Goal: Task Accomplishment & Management: Manage account settings

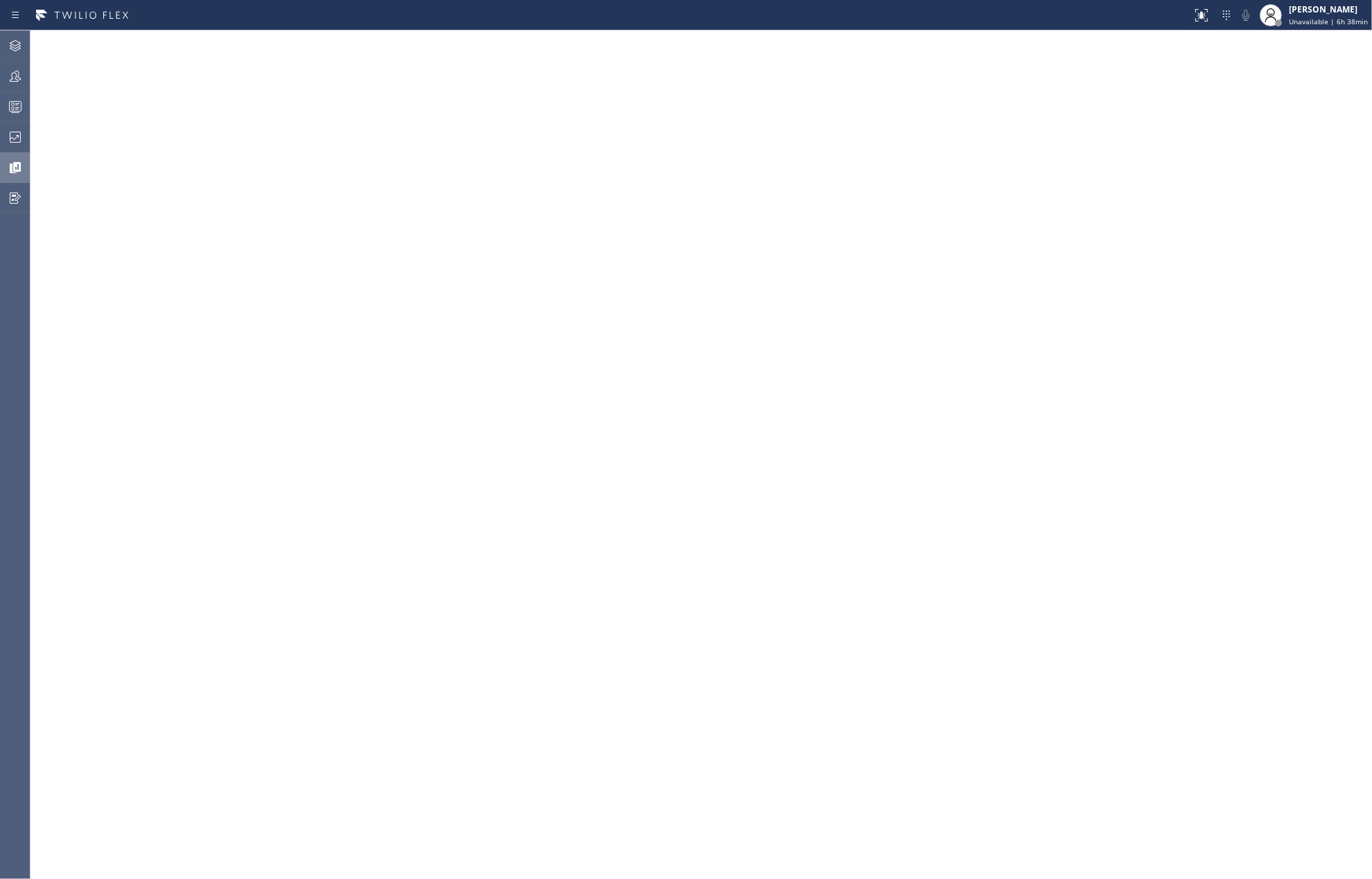
click at [13, 166] on icon at bounding box center [15, 167] width 16 height 16
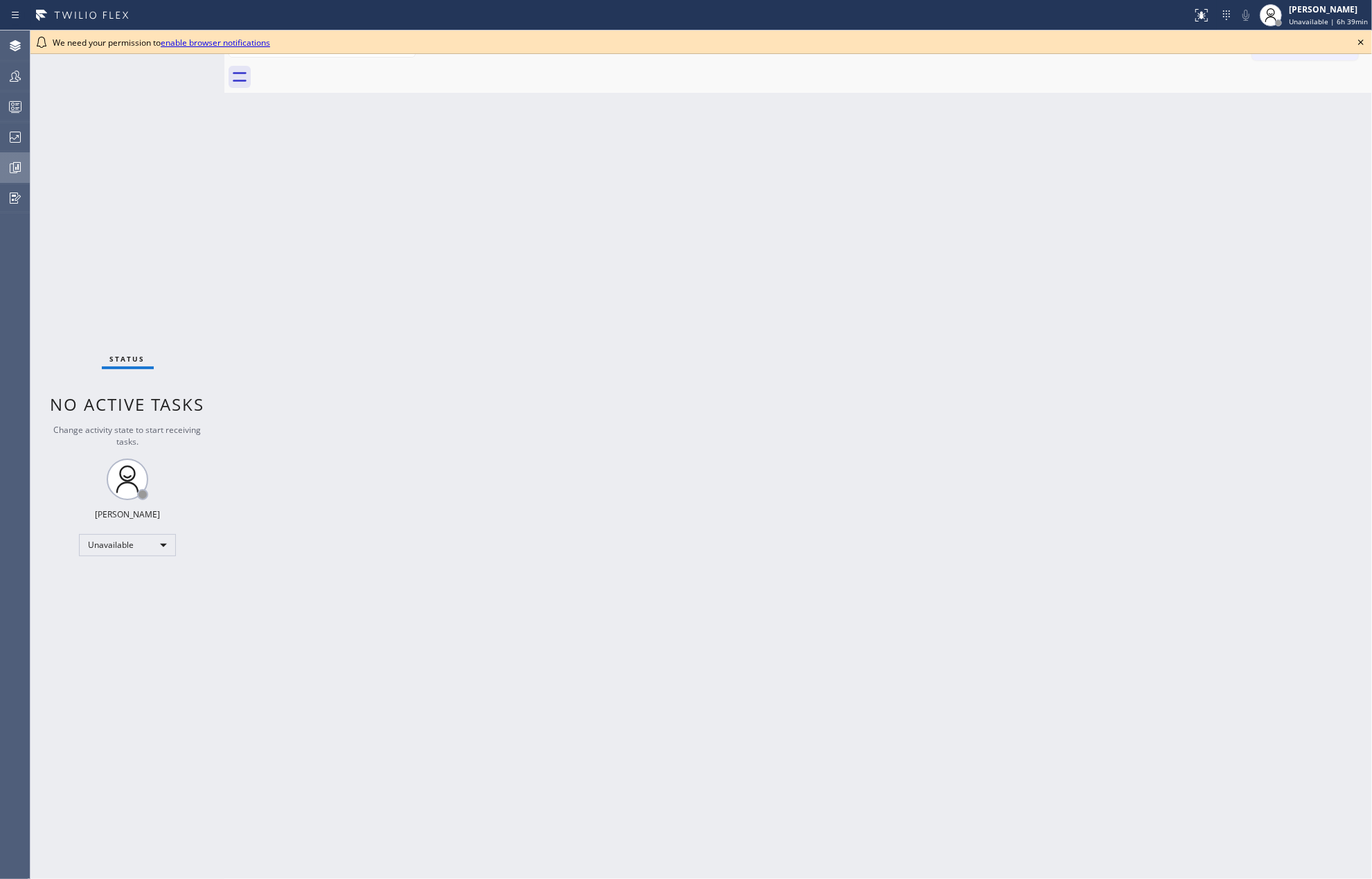
drag, startPoint x: 14, startPoint y: 233, endPoint x: 23, endPoint y: 172, distance: 61.7
click at [14, 233] on div "Agent Desktop Teams Queues Stats Dashboards Analyze Questionnaires" at bounding box center [15, 454] width 30 height 848
click at [22, 159] on icon at bounding box center [15, 167] width 16 height 16
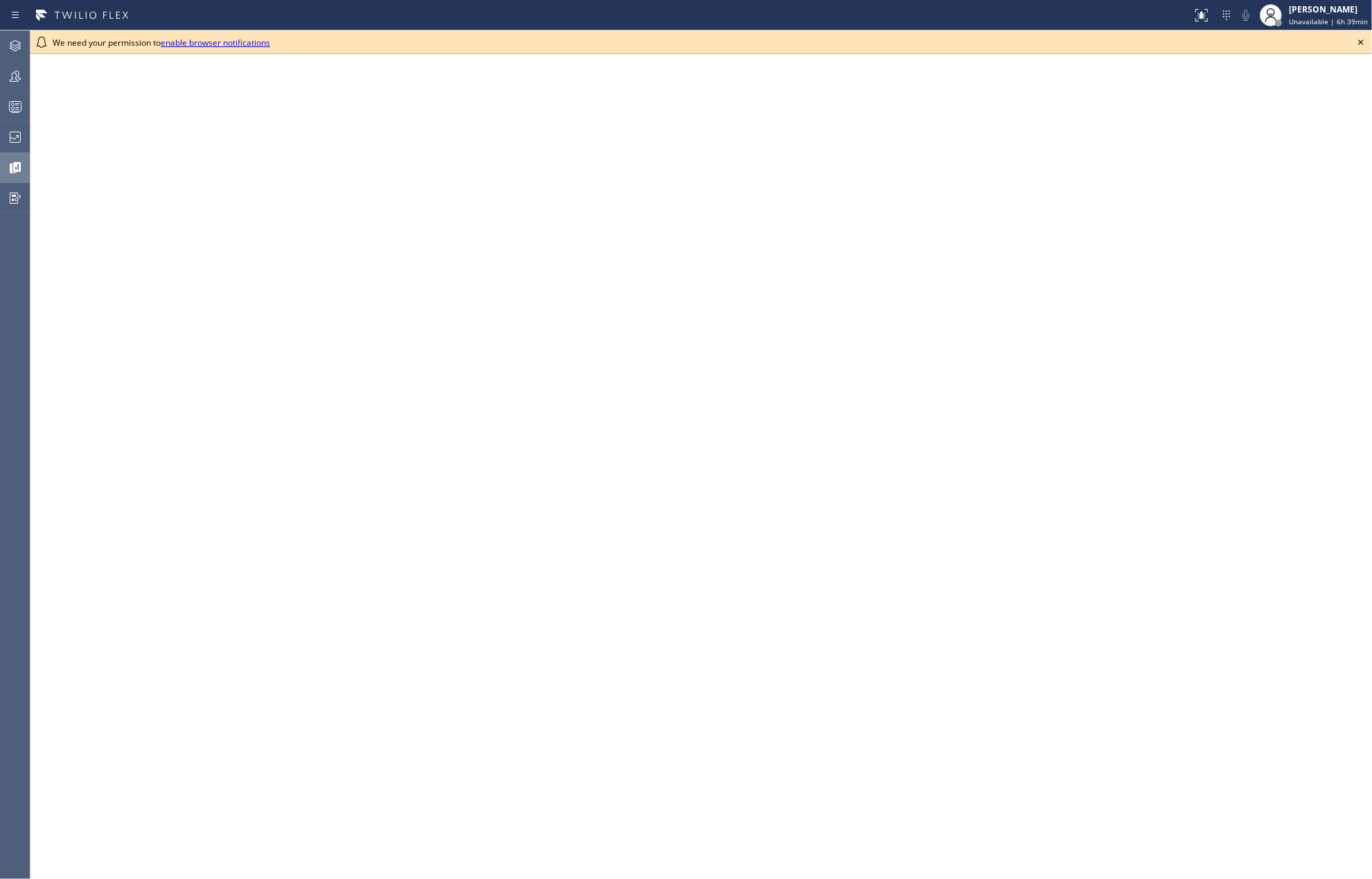
click at [1366, 40] on icon at bounding box center [1361, 42] width 16 height 16
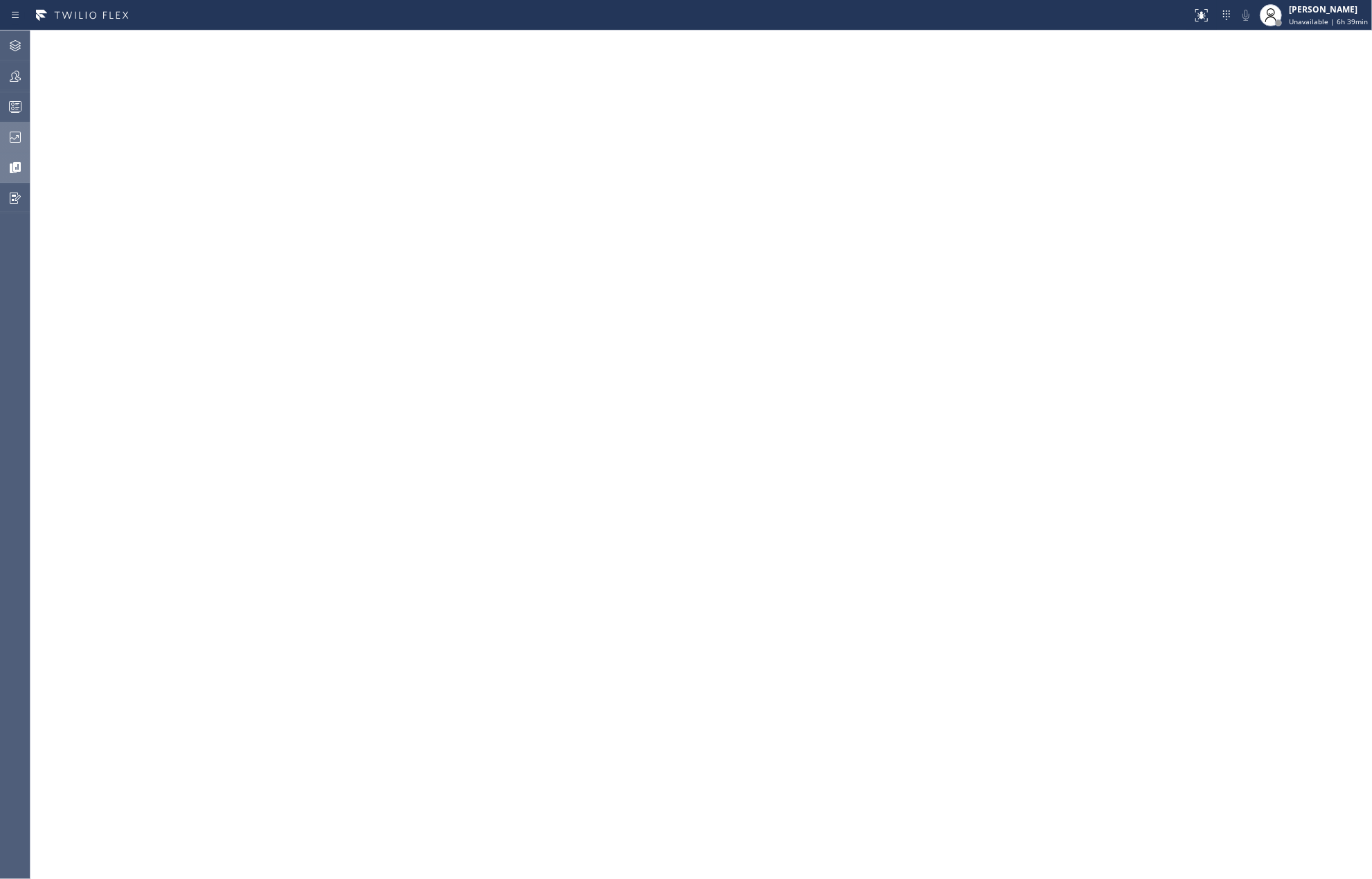
click at [14, 139] on icon at bounding box center [16, 137] width 11 height 11
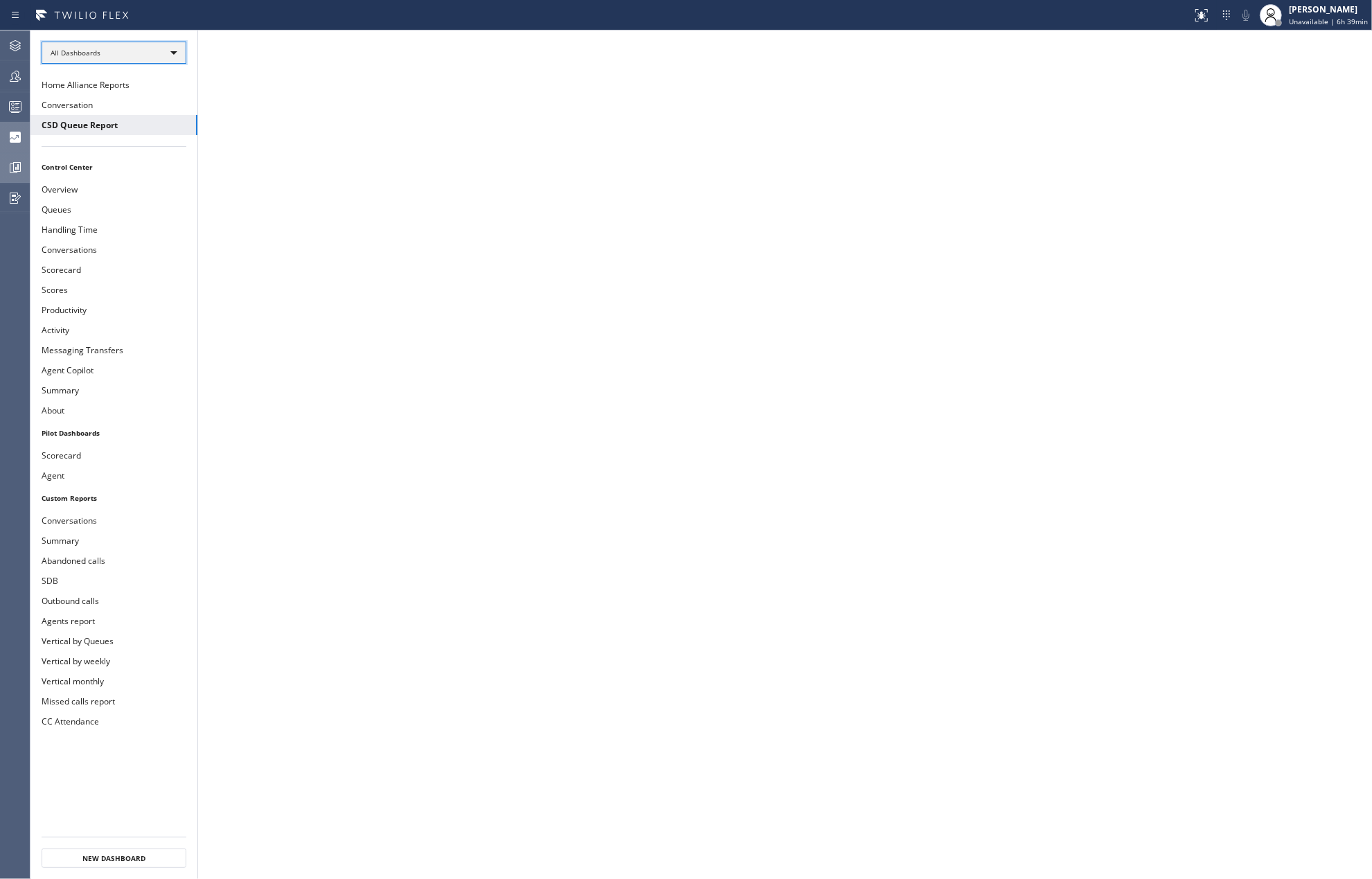
click at [129, 48] on div "All Dashboards" at bounding box center [114, 53] width 145 height 22
click at [106, 67] on li "All Dashboards" at bounding box center [112, 72] width 141 height 16
click at [108, 126] on button "CSD Queue Report" at bounding box center [114, 125] width 167 height 20
click at [14, 253] on div "Agent Desktop Teams Queues Stats Dashboards Analyze Questionnaires" at bounding box center [15, 454] width 30 height 848
click at [21, 166] on icon at bounding box center [15, 167] width 16 height 16
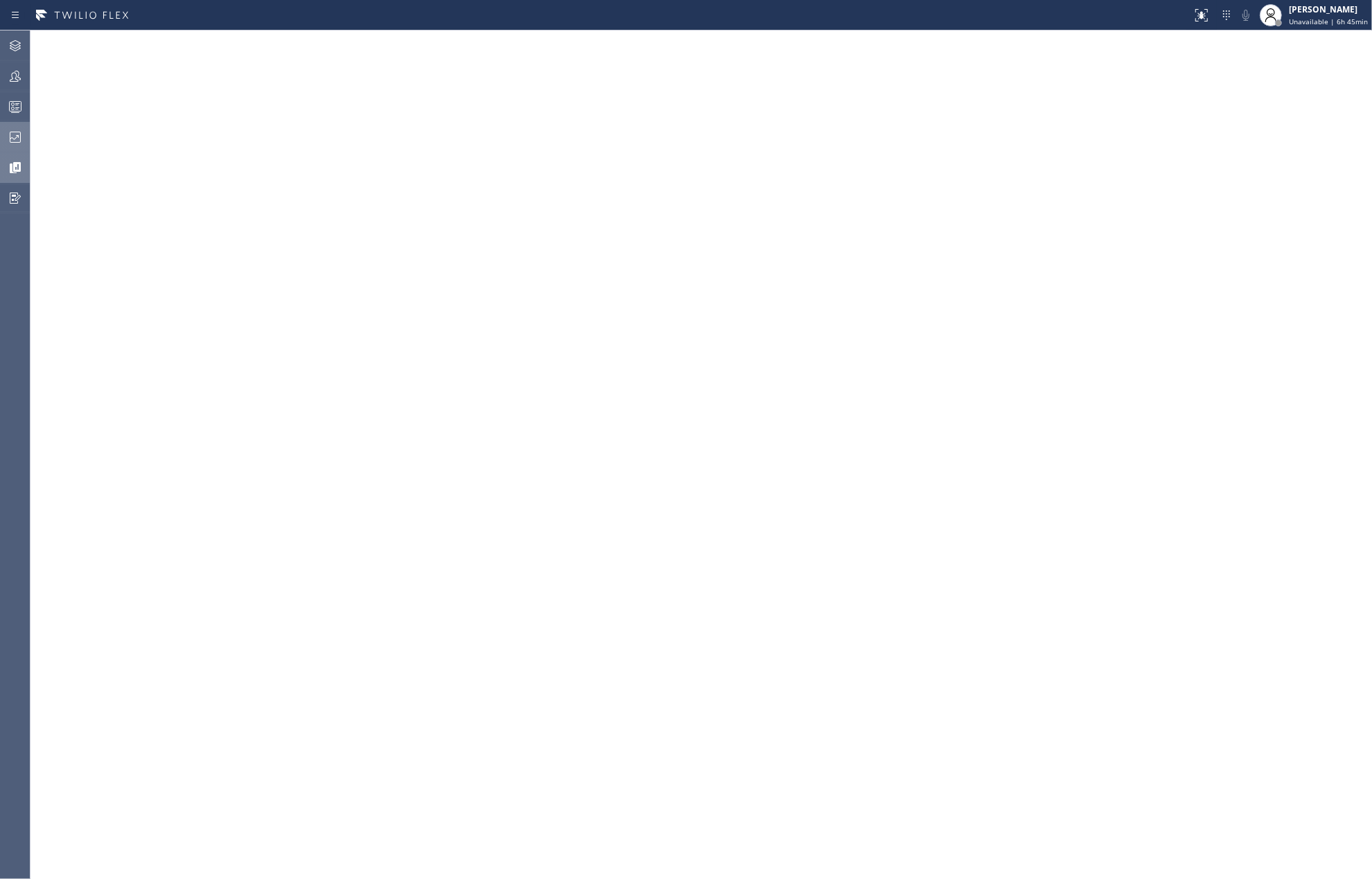
click at [20, 136] on icon at bounding box center [16, 137] width 11 height 11
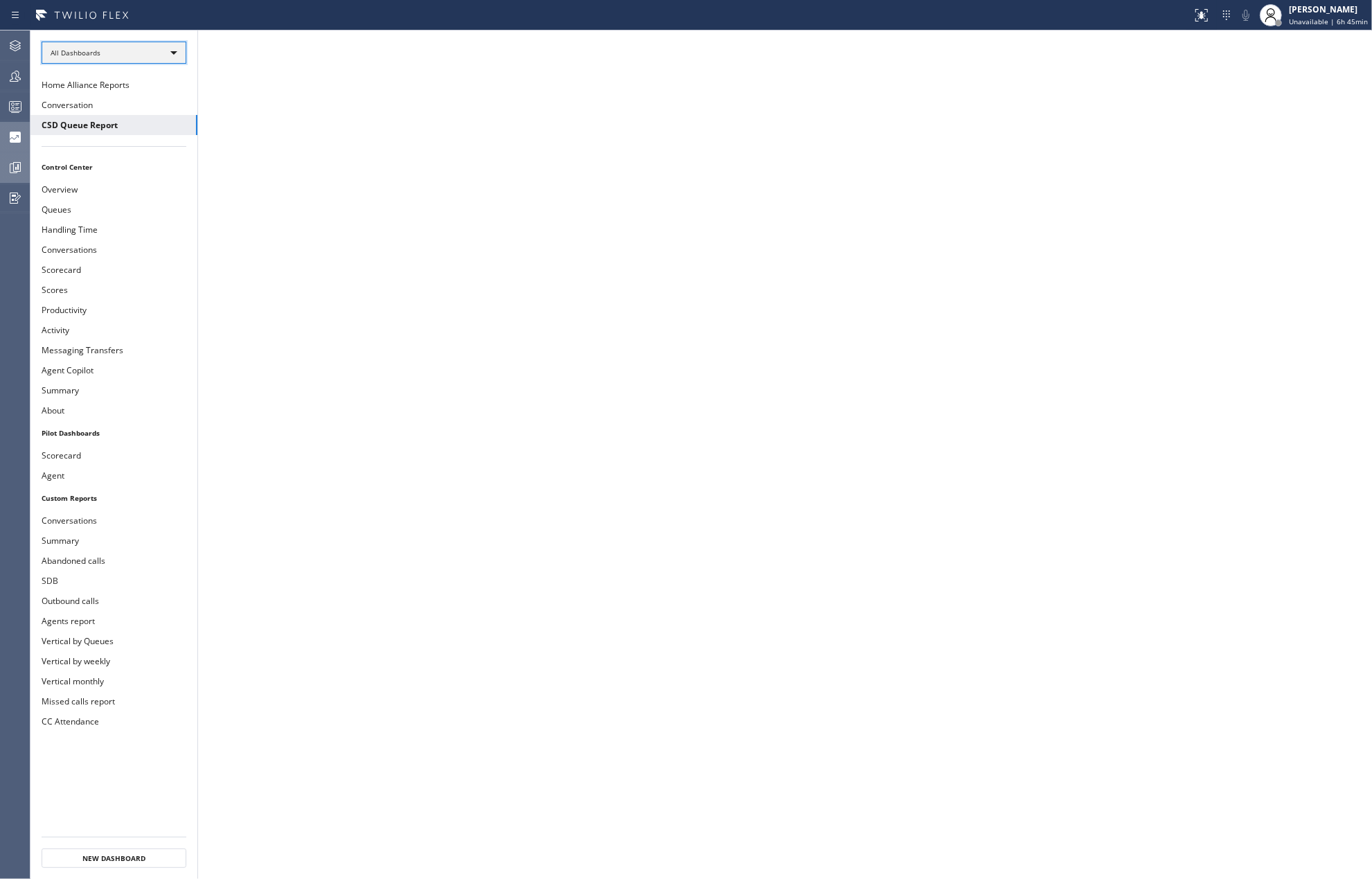
click at [159, 53] on div "All Dashboards" at bounding box center [114, 53] width 145 height 22
click at [114, 133] on li "Custom Reports" at bounding box center [112, 141] width 141 height 16
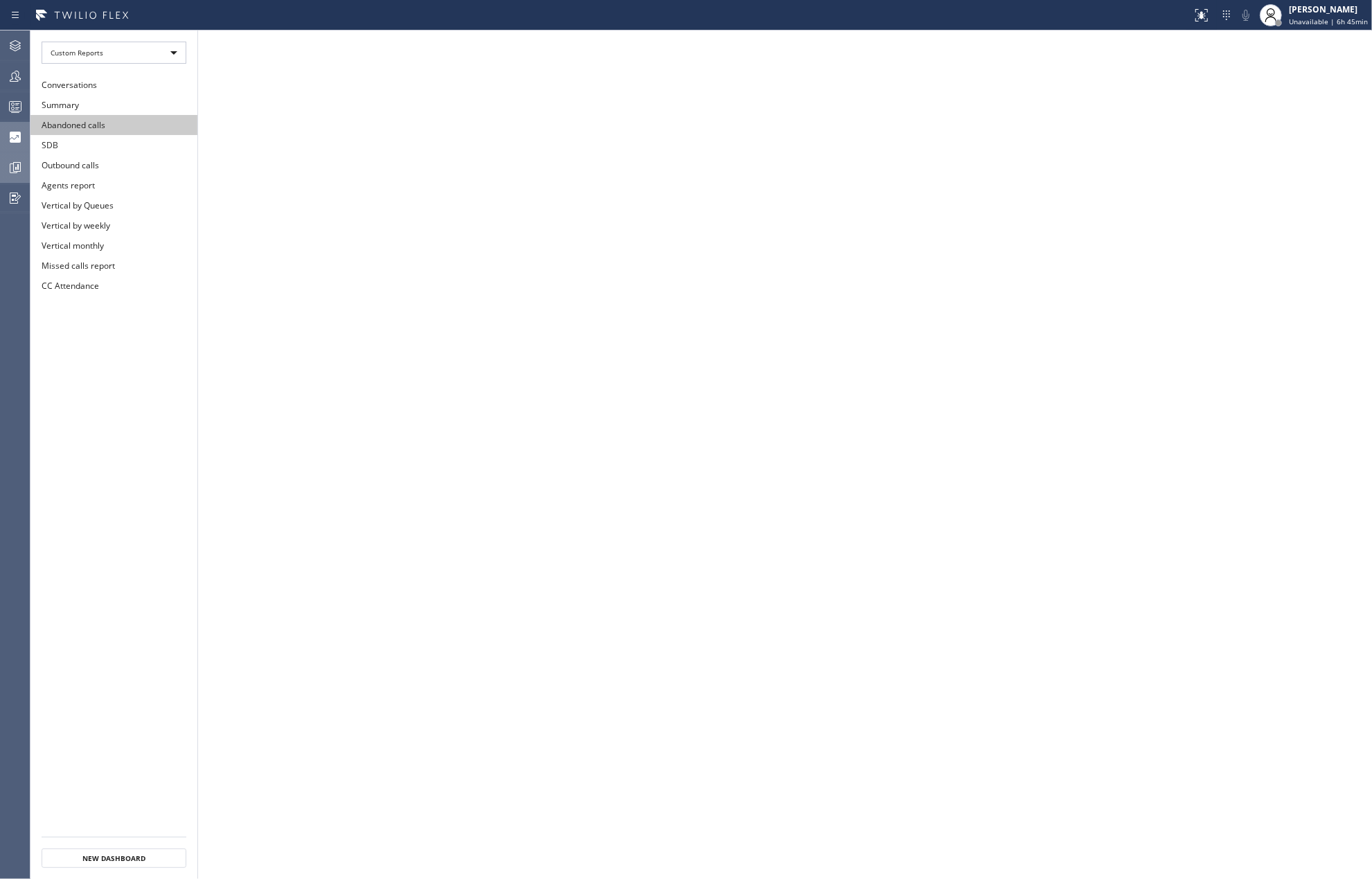
click at [107, 131] on button "Abandoned calls" at bounding box center [114, 125] width 167 height 20
drag, startPoint x: 29, startPoint y: 342, endPoint x: 23, endPoint y: 312, distance: 30.6
click at [29, 342] on div "Agent Desktop Teams Queues Stats Dashboards Analyze Questionnaires" at bounding box center [15, 454] width 31 height 848
click at [14, 167] on icon at bounding box center [15, 167] width 16 height 16
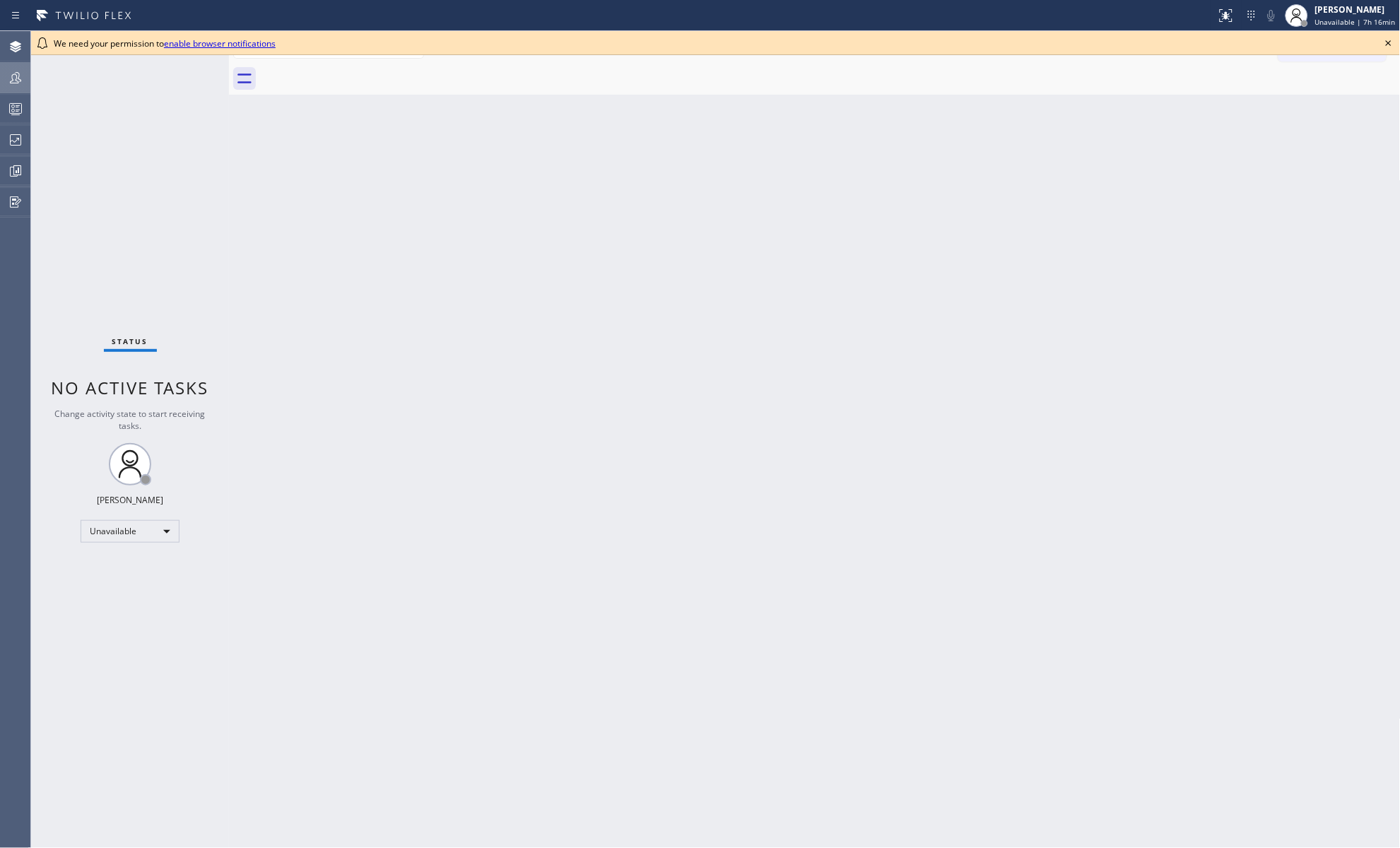
click at [14, 76] on icon at bounding box center [15, 78] width 17 height 17
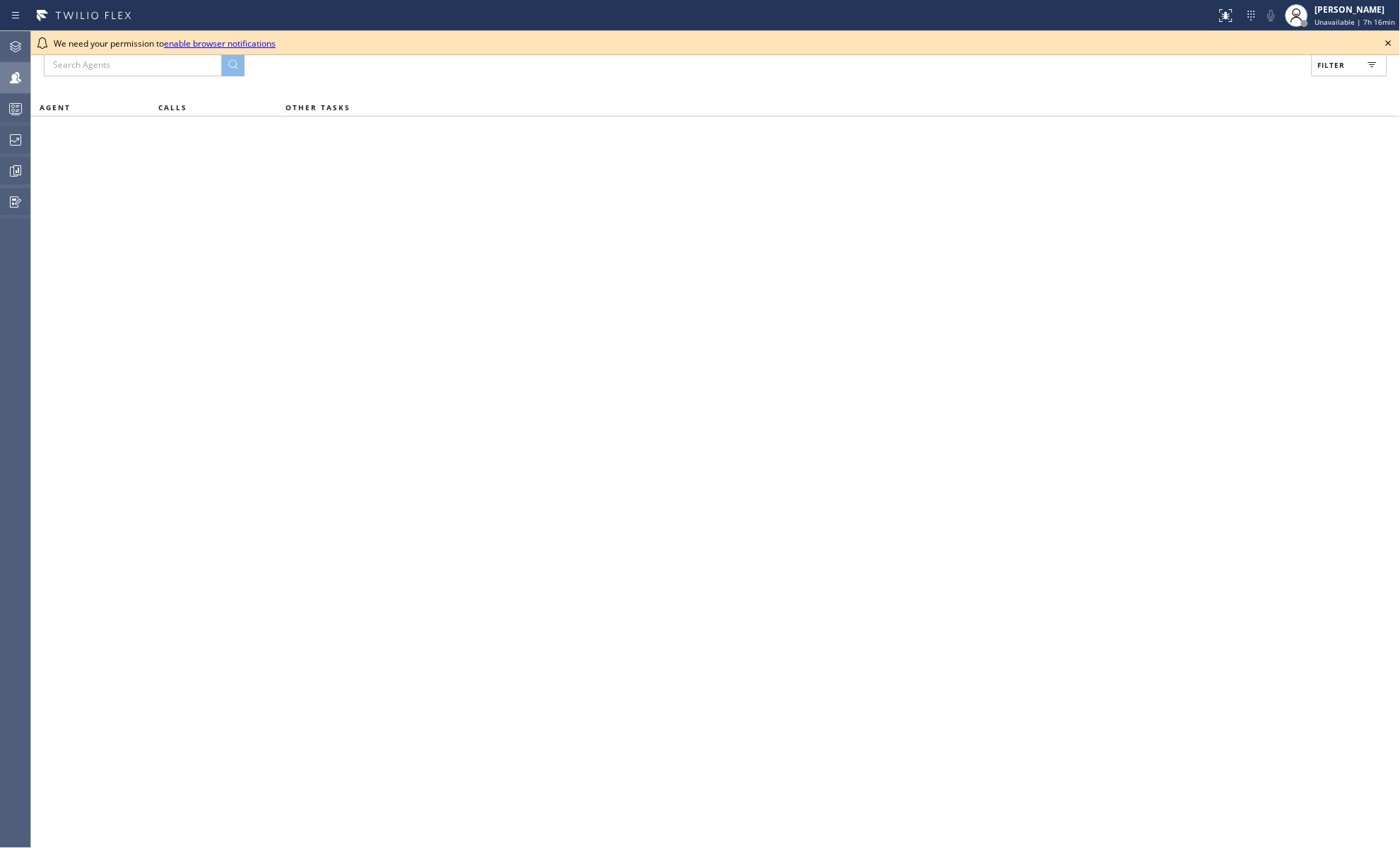
click at [1390, 43] on icon at bounding box center [1389, 43] width 6 height 6
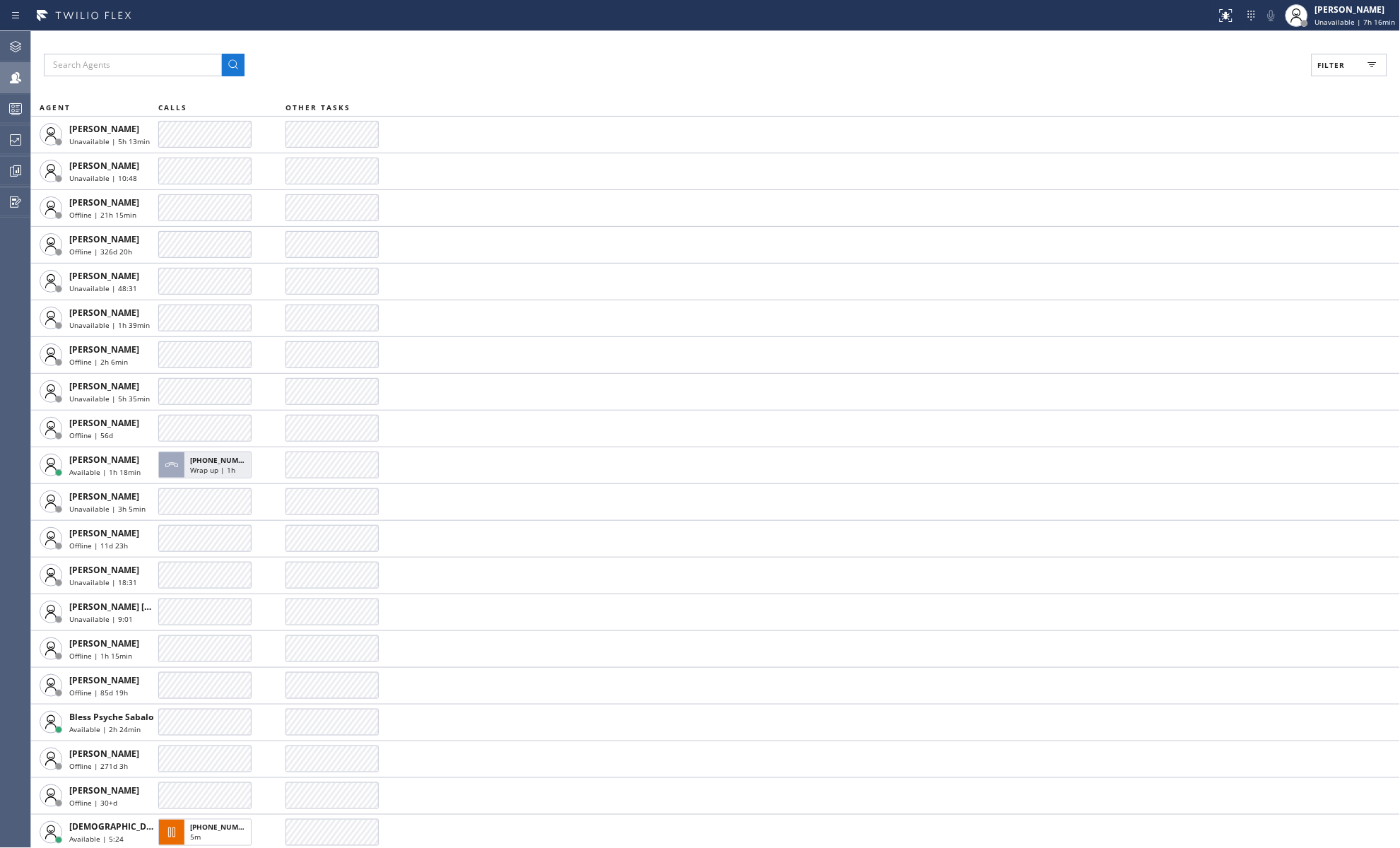
click at [1325, 69] on span "Filter" at bounding box center [1332, 65] width 28 height 10
click at [1197, 165] on input "Available" at bounding box center [1194, 166] width 17 height 17
checkbox input "true"
click at [1194, 48] on icon at bounding box center [1193, 46] width 6 height 6
click at [17, 76] on icon at bounding box center [16, 78] width 12 height 12
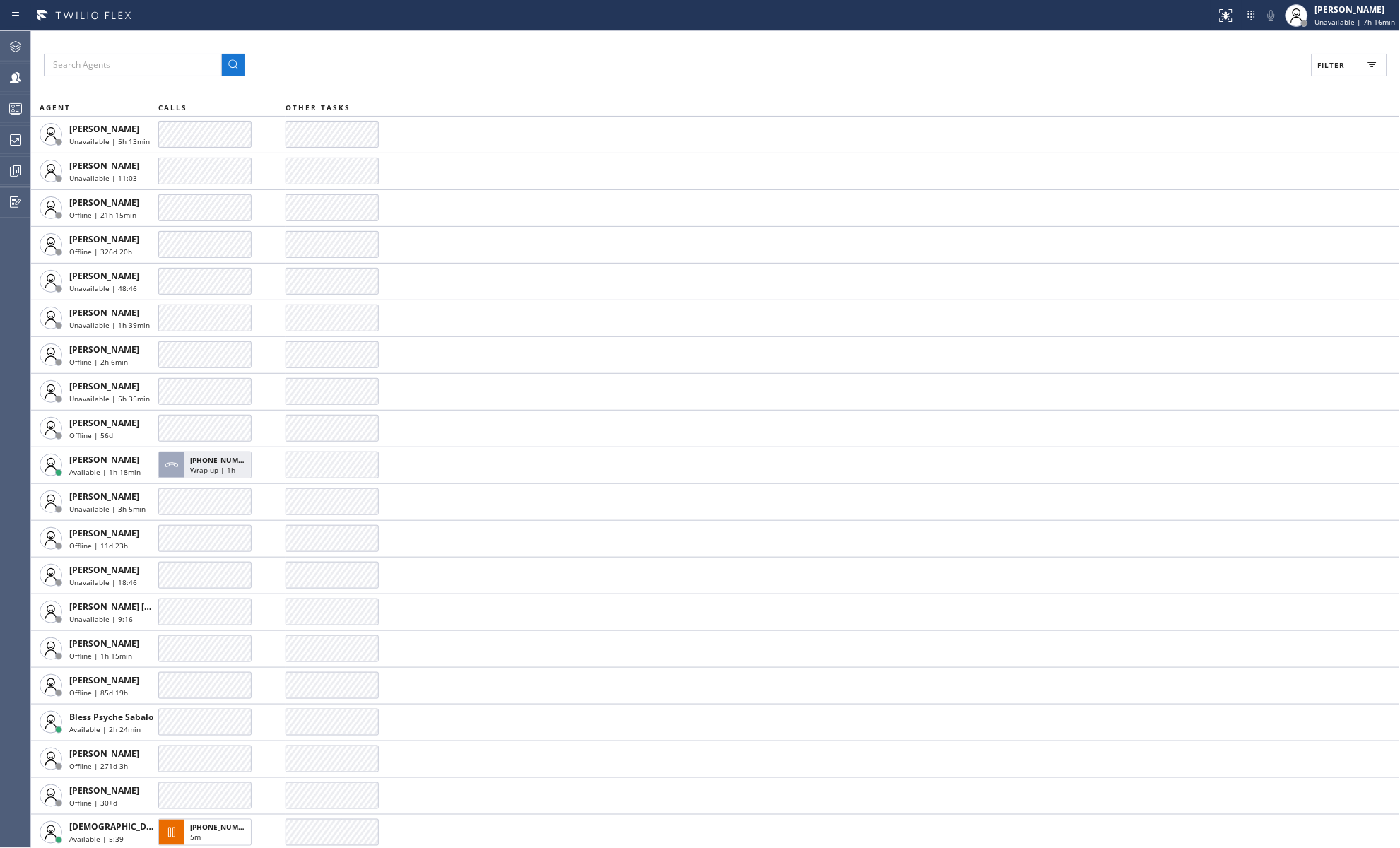
click at [1338, 67] on span "Filter" at bounding box center [1332, 65] width 28 height 10
click at [1196, 208] on input "Break" at bounding box center [1194, 212] width 17 height 17
checkbox input "true"
click at [1196, 187] on input "Unavailable" at bounding box center [1194, 189] width 17 height 17
click at [1194, 188] on input "Unavailable" at bounding box center [1194, 189] width 17 height 17
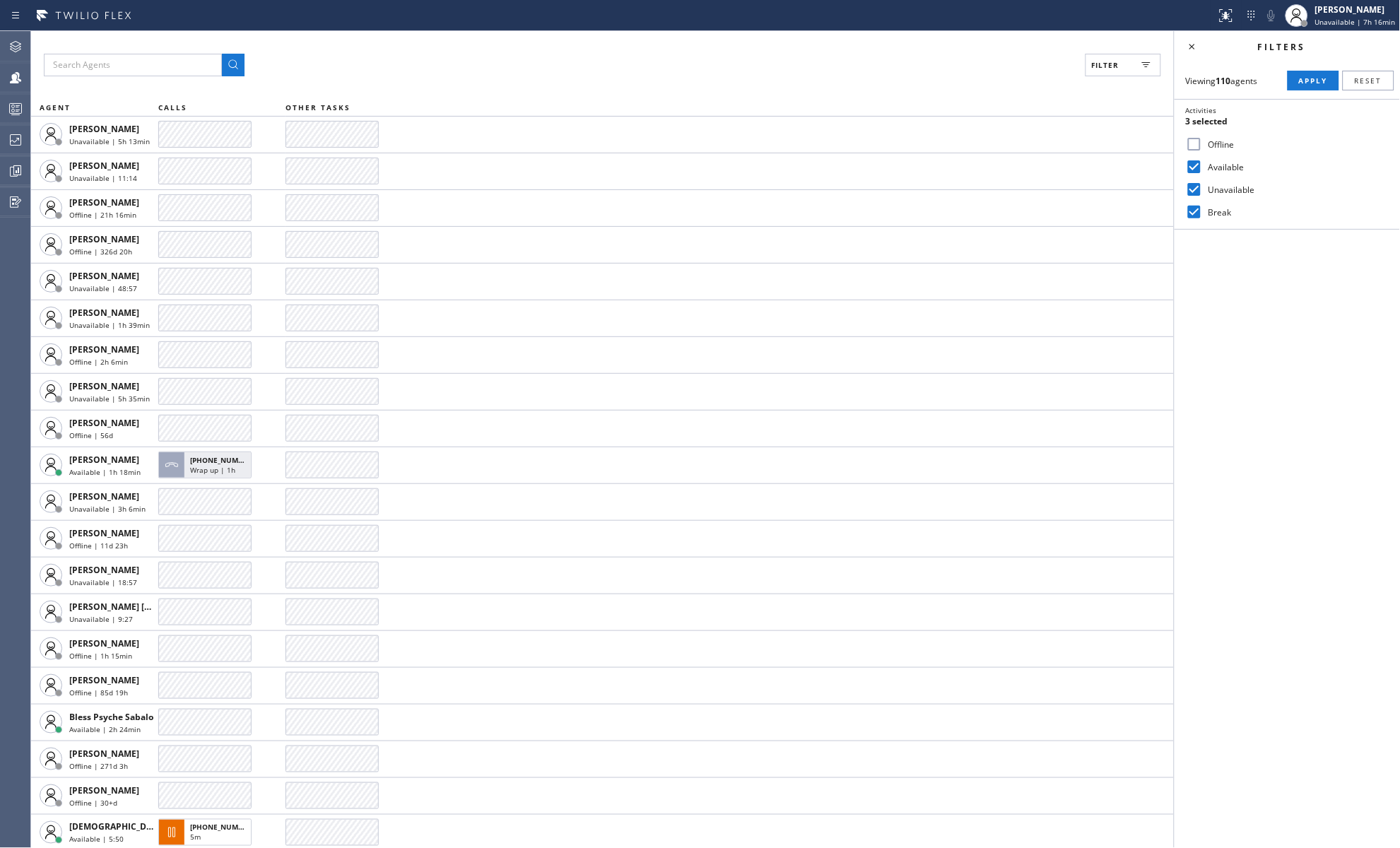
checkbox input "false"
click at [1307, 85] on span "Apply" at bounding box center [1314, 80] width 29 height 10
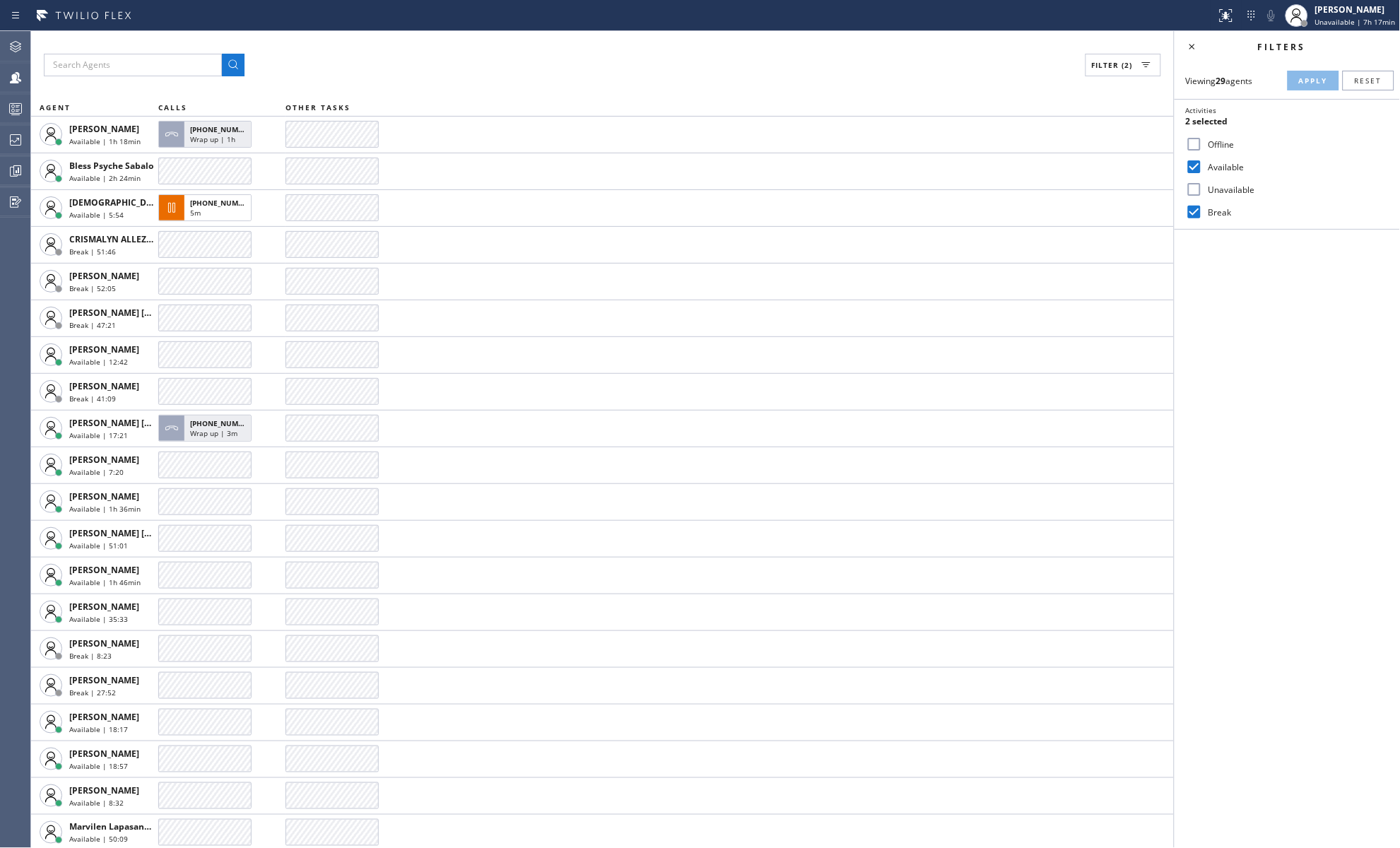
click at [614, 85] on div "Filter (2) AGENT CALLS OTHER TASKS Anhelina Lazebnyk Available | 1h 18min +1602…" at bounding box center [602, 440] width 1143 height 818
click at [17, 164] on icon at bounding box center [15, 170] width 17 height 17
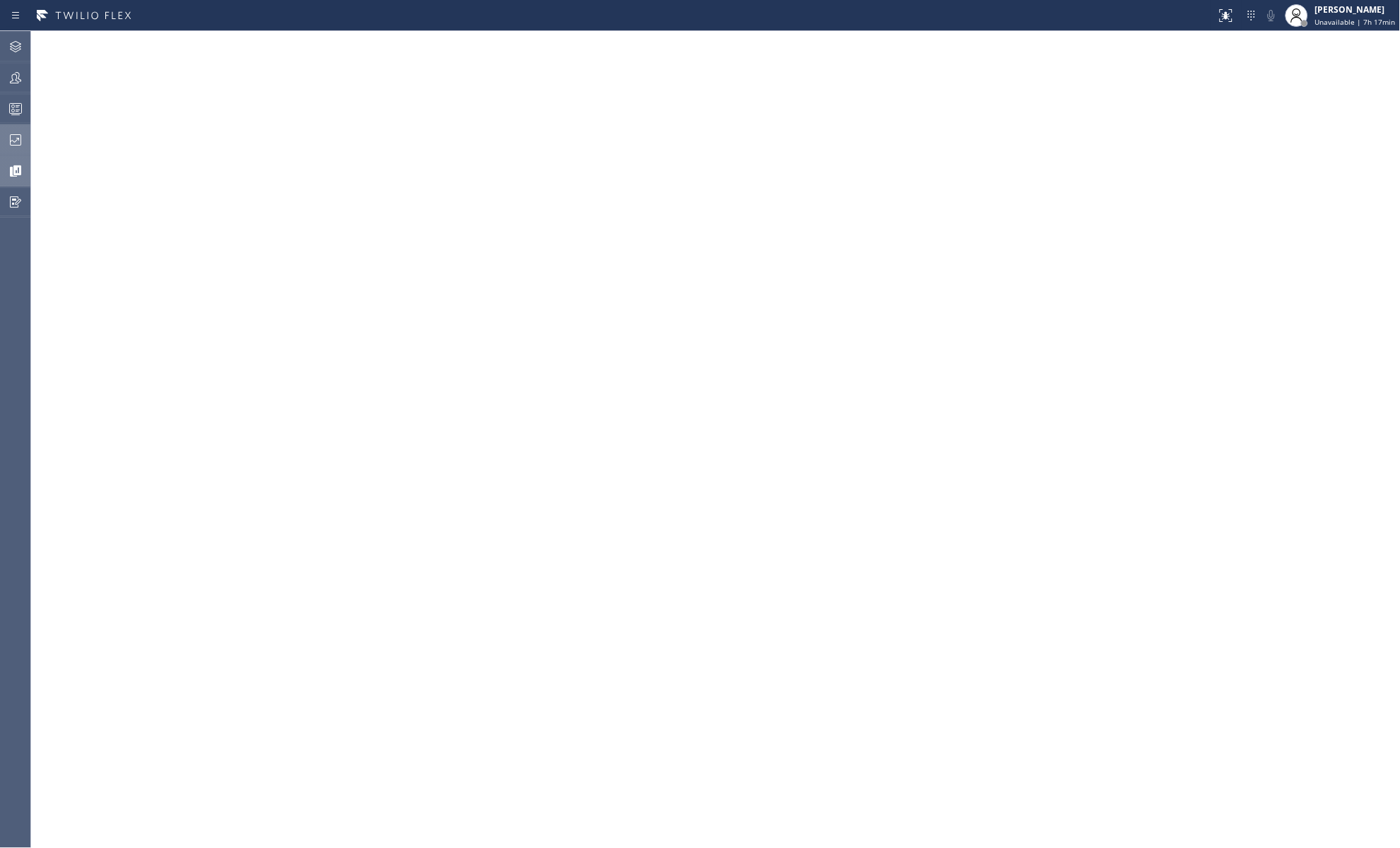
click at [17, 140] on icon at bounding box center [15, 139] width 17 height 17
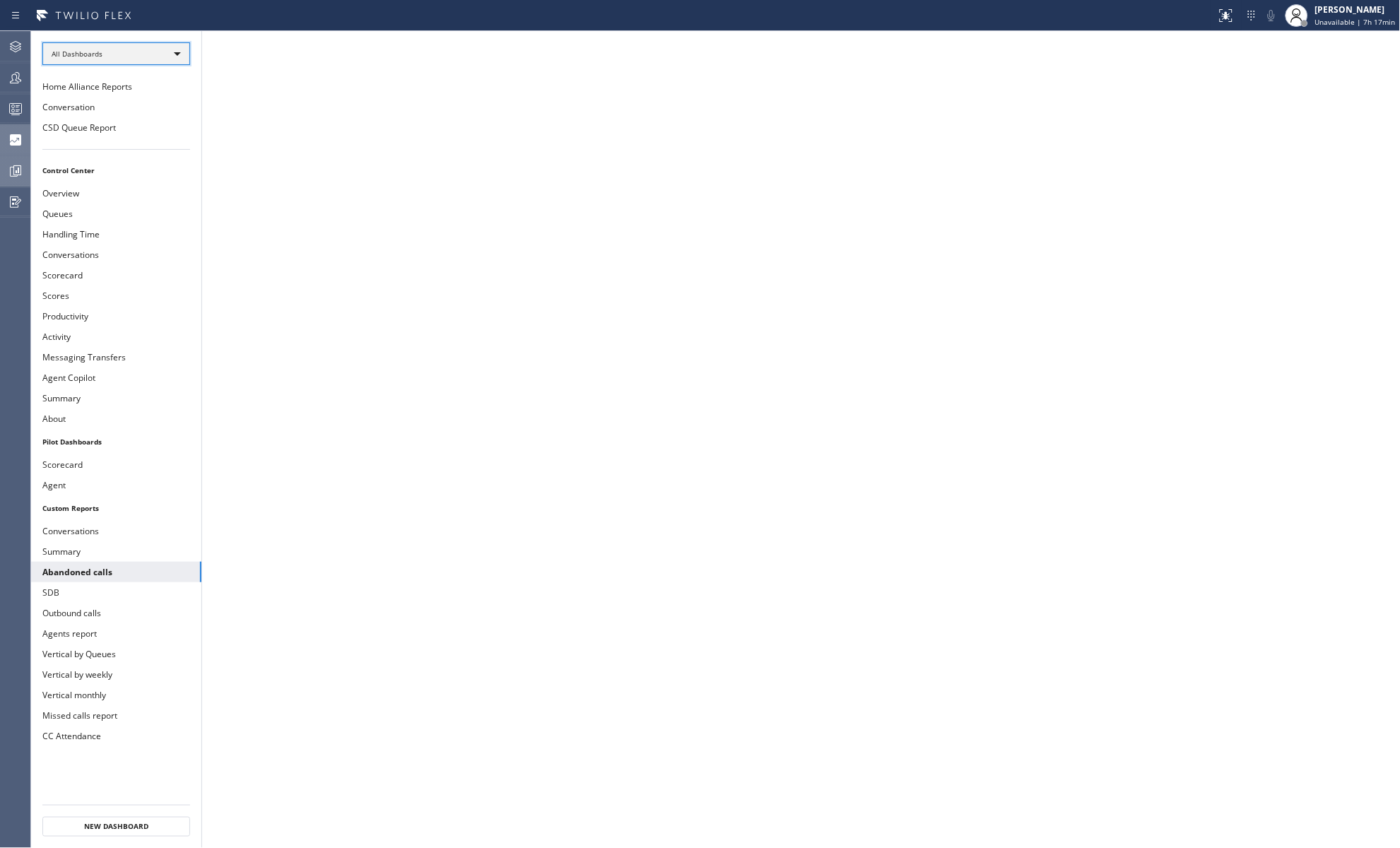
click at [156, 54] on div "All Dashboards" at bounding box center [117, 54] width 148 height 22
click at [105, 142] on li "Custom Reports" at bounding box center [115, 144] width 145 height 17
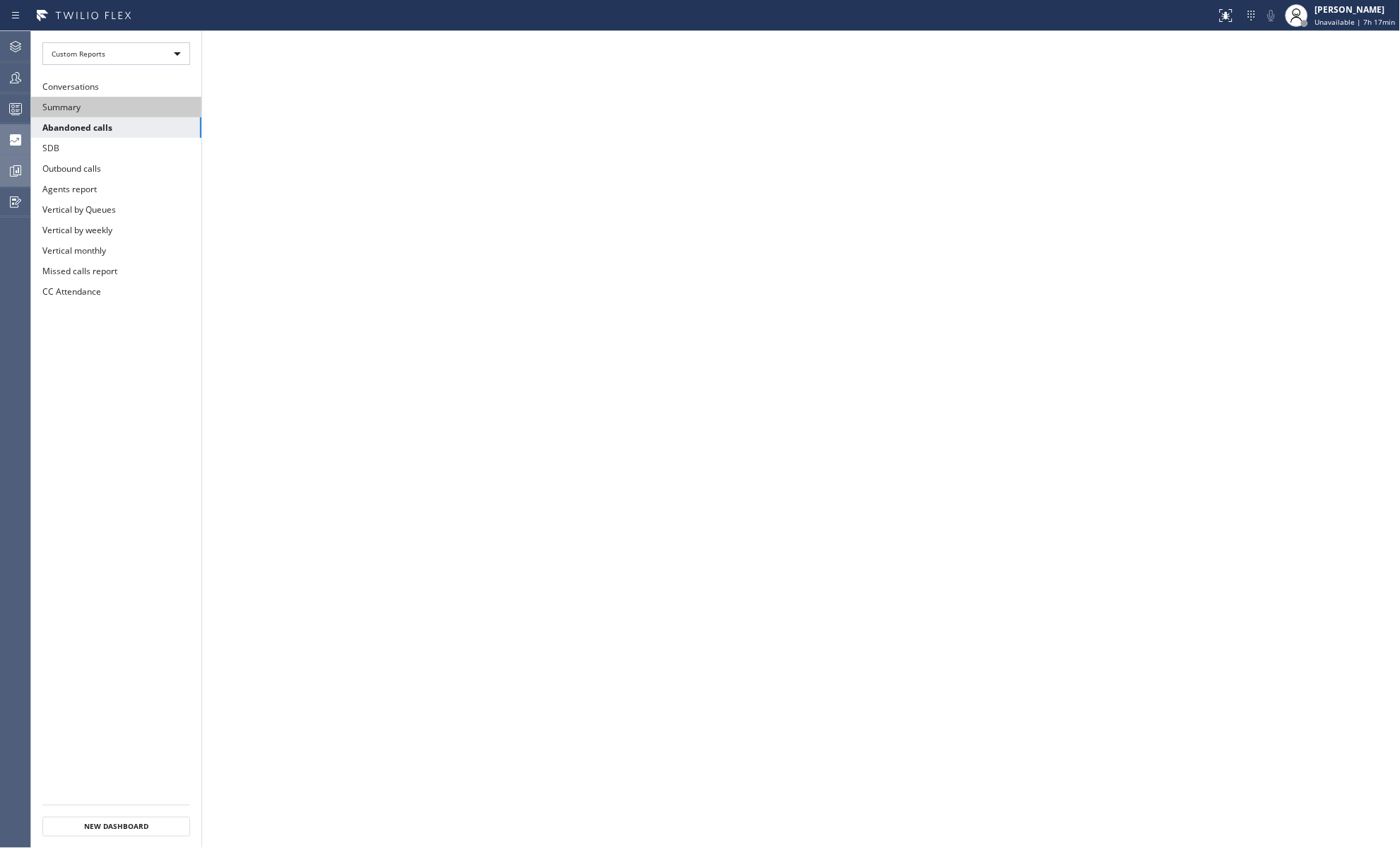
click at [119, 107] on button "Summary" at bounding box center [116, 107] width 170 height 20
click at [136, 83] on button "Conversations" at bounding box center [116, 86] width 170 height 20
click at [162, 101] on button "Summary" at bounding box center [116, 107] width 170 height 20
click at [182, 54] on div "Custom Reports" at bounding box center [117, 54] width 148 height 22
click at [142, 139] on li "Custom Reports" at bounding box center [115, 144] width 145 height 17
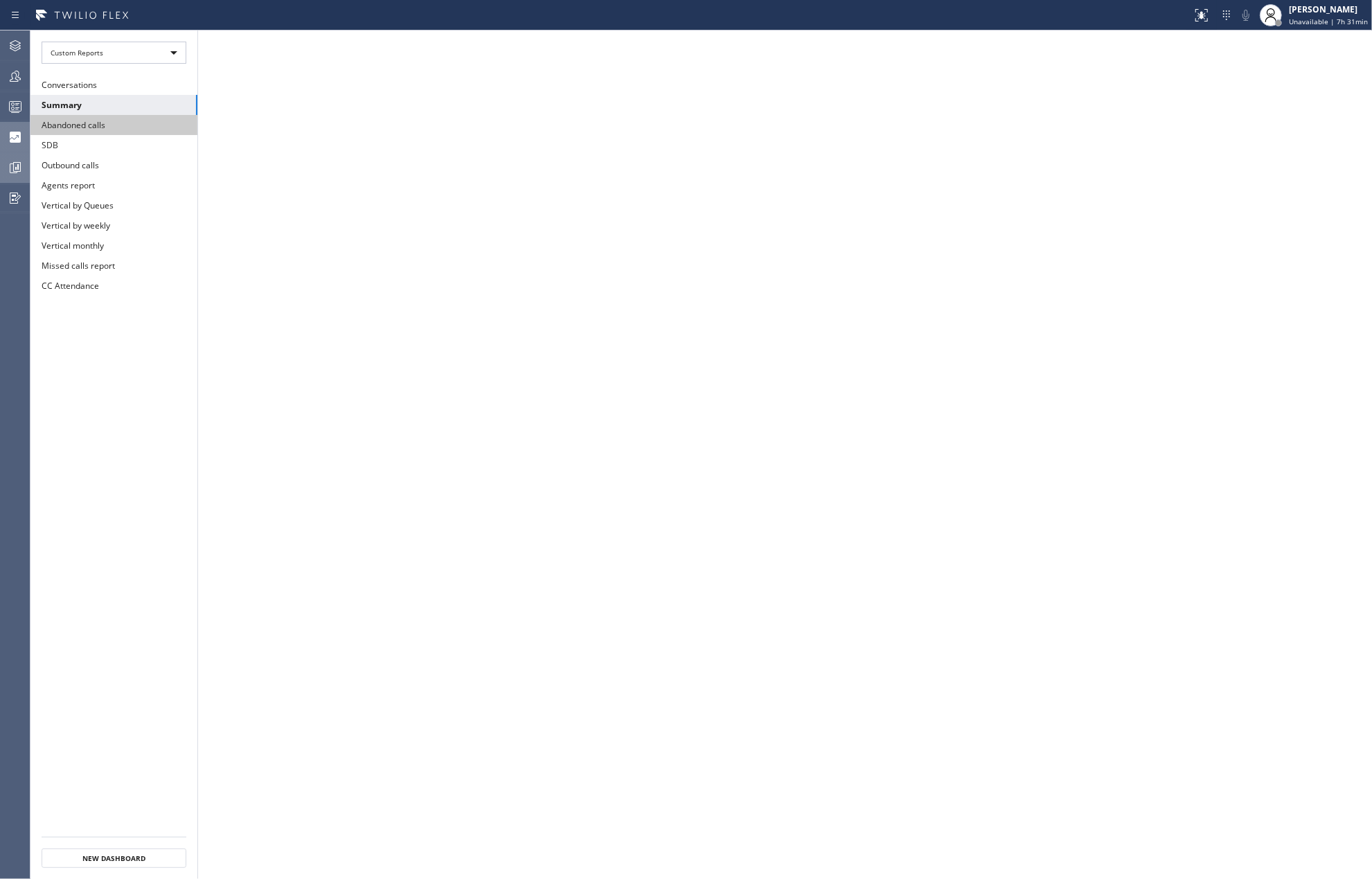
click at [99, 131] on button "Abandoned calls" at bounding box center [114, 125] width 167 height 20
click at [78, 102] on button "Summary" at bounding box center [114, 105] width 167 height 20
click at [14, 99] on icon at bounding box center [15, 107] width 16 height 16
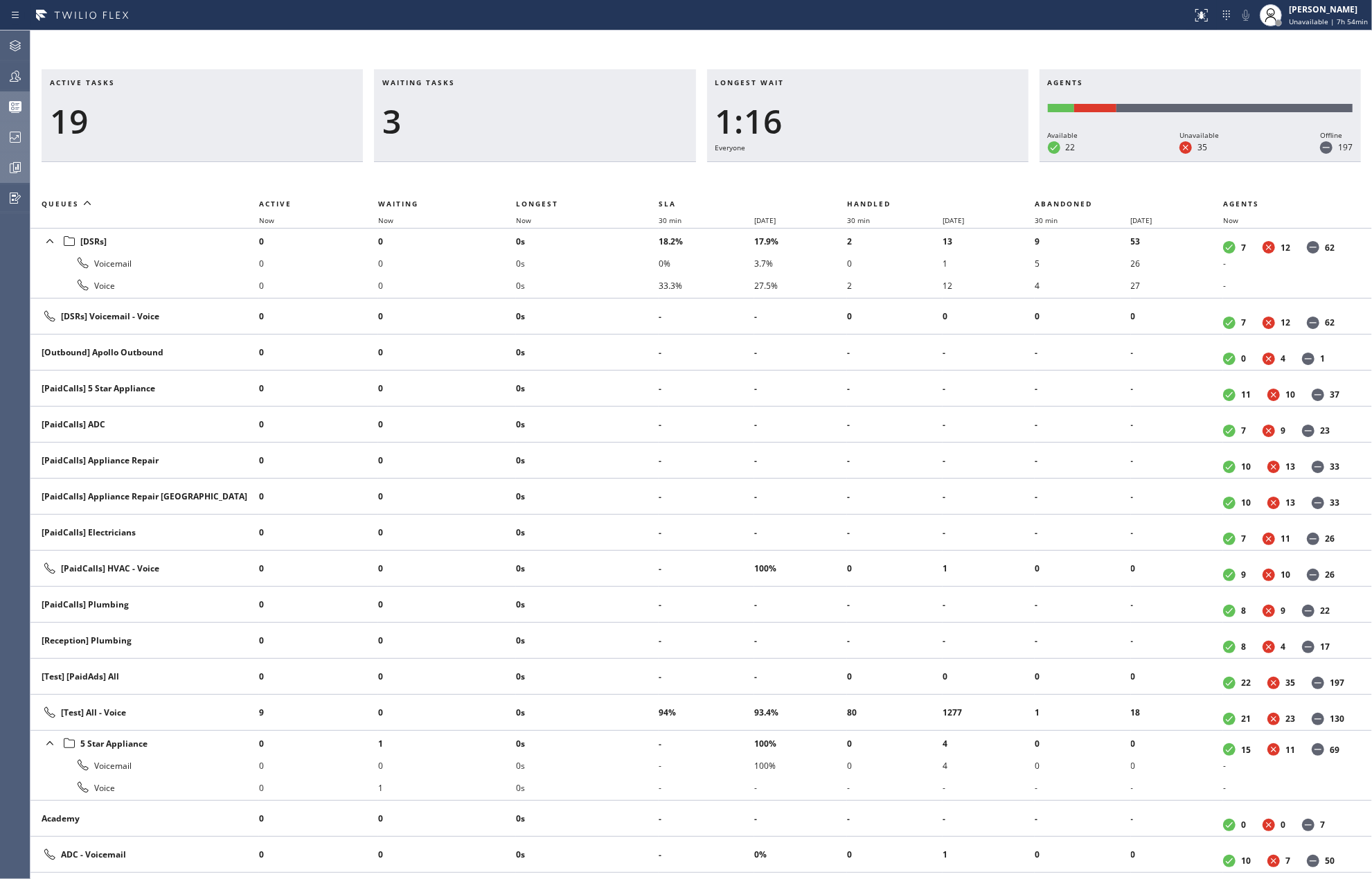
click at [502, 50] on div "Active tasks 19 Waiting tasks 3 Longest wait 1:16 Everyone Agents Available 22 …" at bounding box center [701, 454] width 1341 height 848
click at [20, 68] on icon at bounding box center [15, 76] width 16 height 16
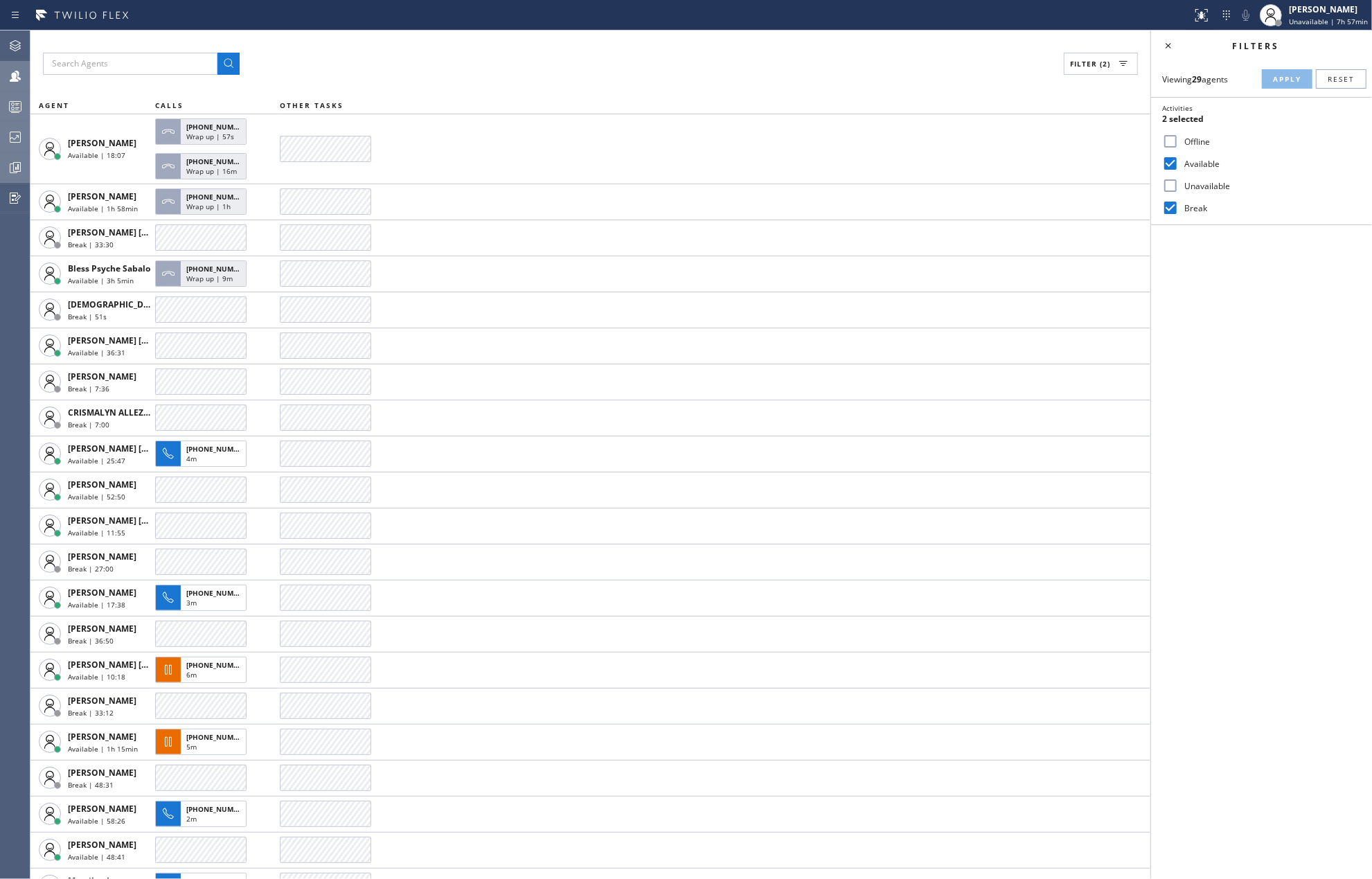
click at [1167, 140] on input "Offline" at bounding box center [1170, 141] width 16 height 16
checkbox input "true"
click at [1269, 80] on button "Apply" at bounding box center [1287, 79] width 50 height 19
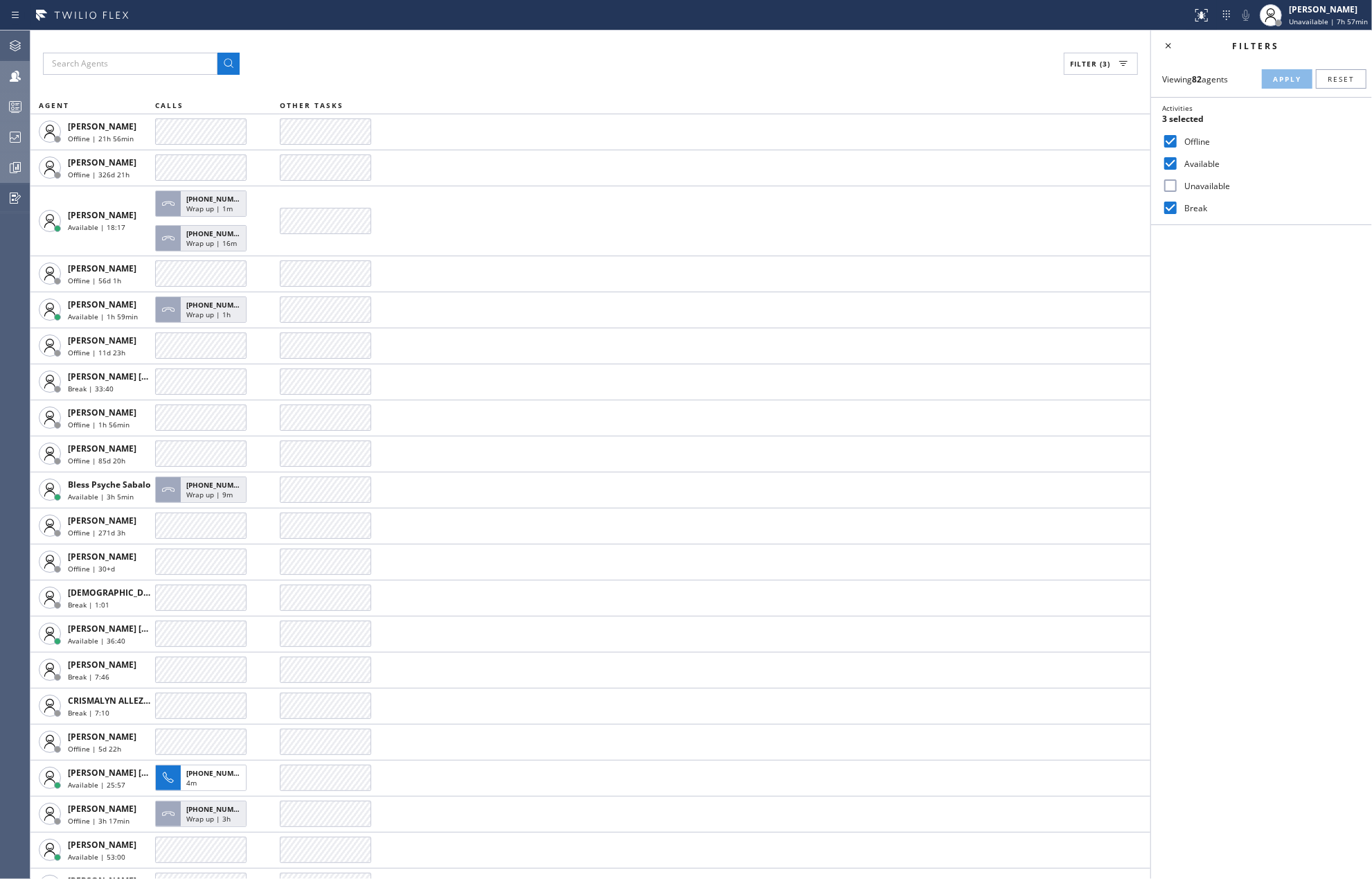
click at [1175, 183] on input "Unavailable" at bounding box center [1170, 185] width 16 height 16
checkbox input "true"
click at [1283, 76] on span "Apply" at bounding box center [1287, 79] width 28 height 10
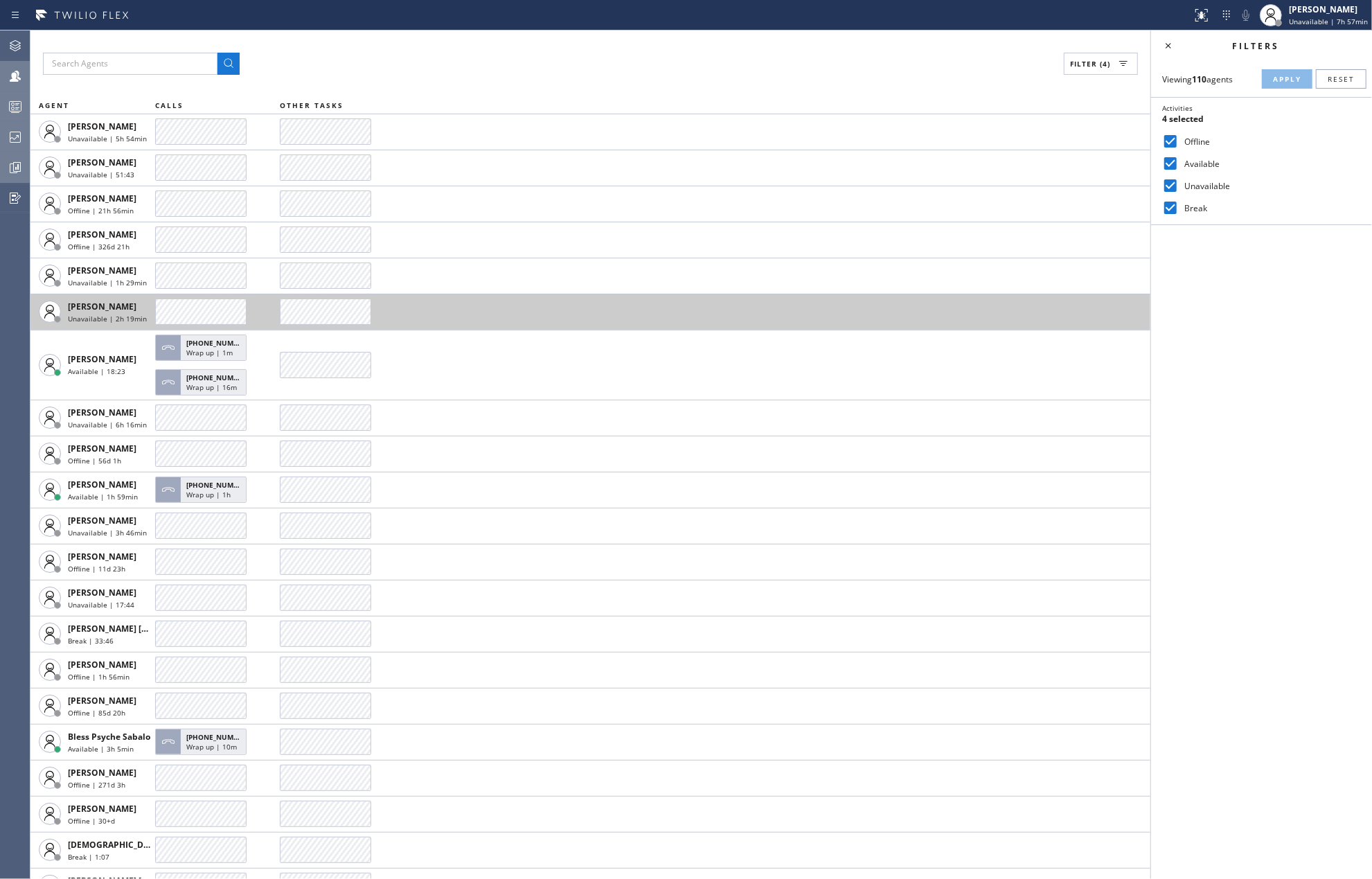
click at [209, 305] on div at bounding box center [200, 311] width 92 height 26
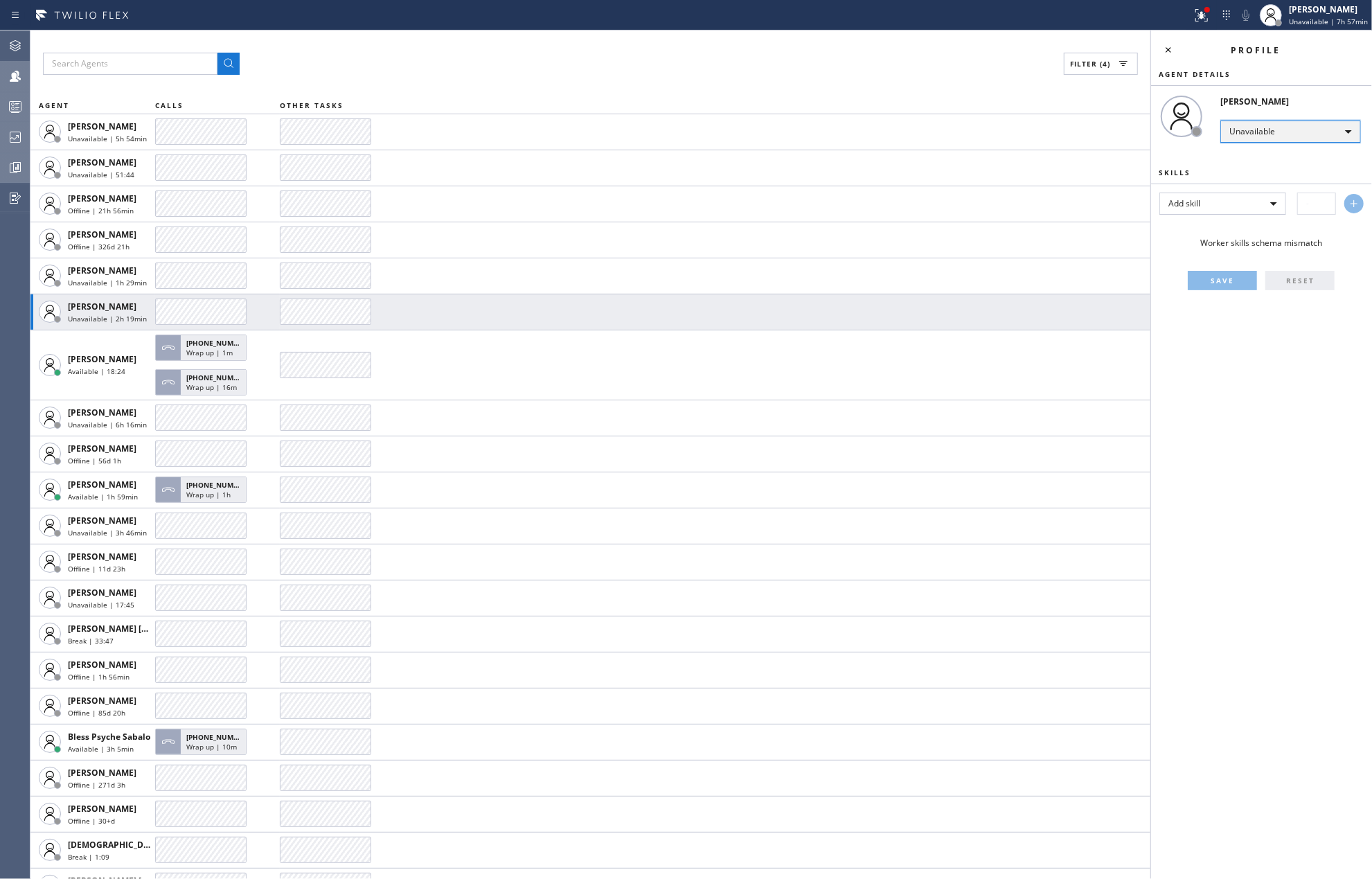
click at [1268, 127] on div "Unavailable" at bounding box center [1291, 131] width 141 height 22
click at [1265, 148] on li "Offline" at bounding box center [1290, 151] width 137 height 16
click at [1170, 56] on icon at bounding box center [1168, 50] width 16 height 16
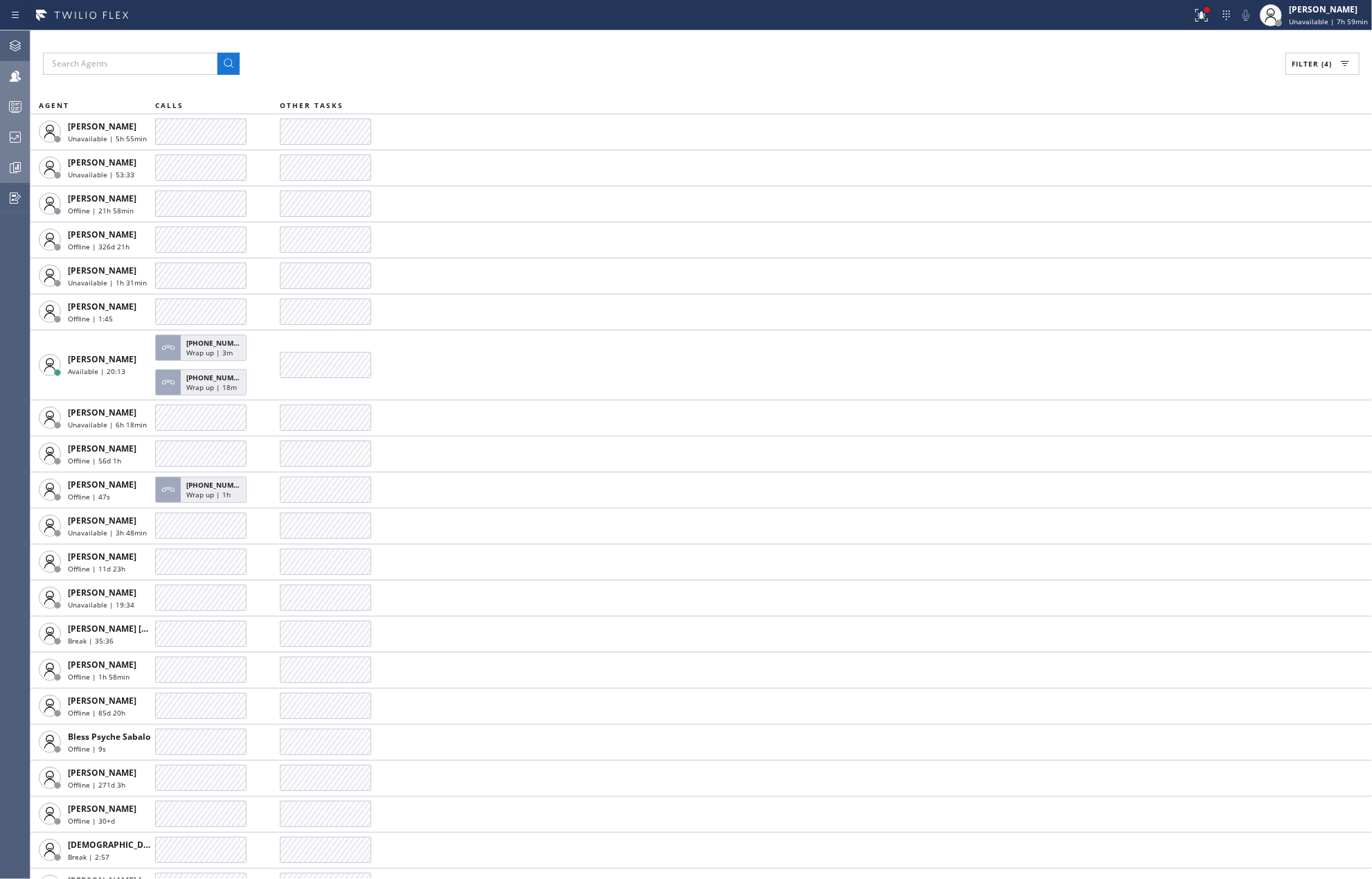
click at [4, 162] on div at bounding box center [15, 167] width 31 height 16
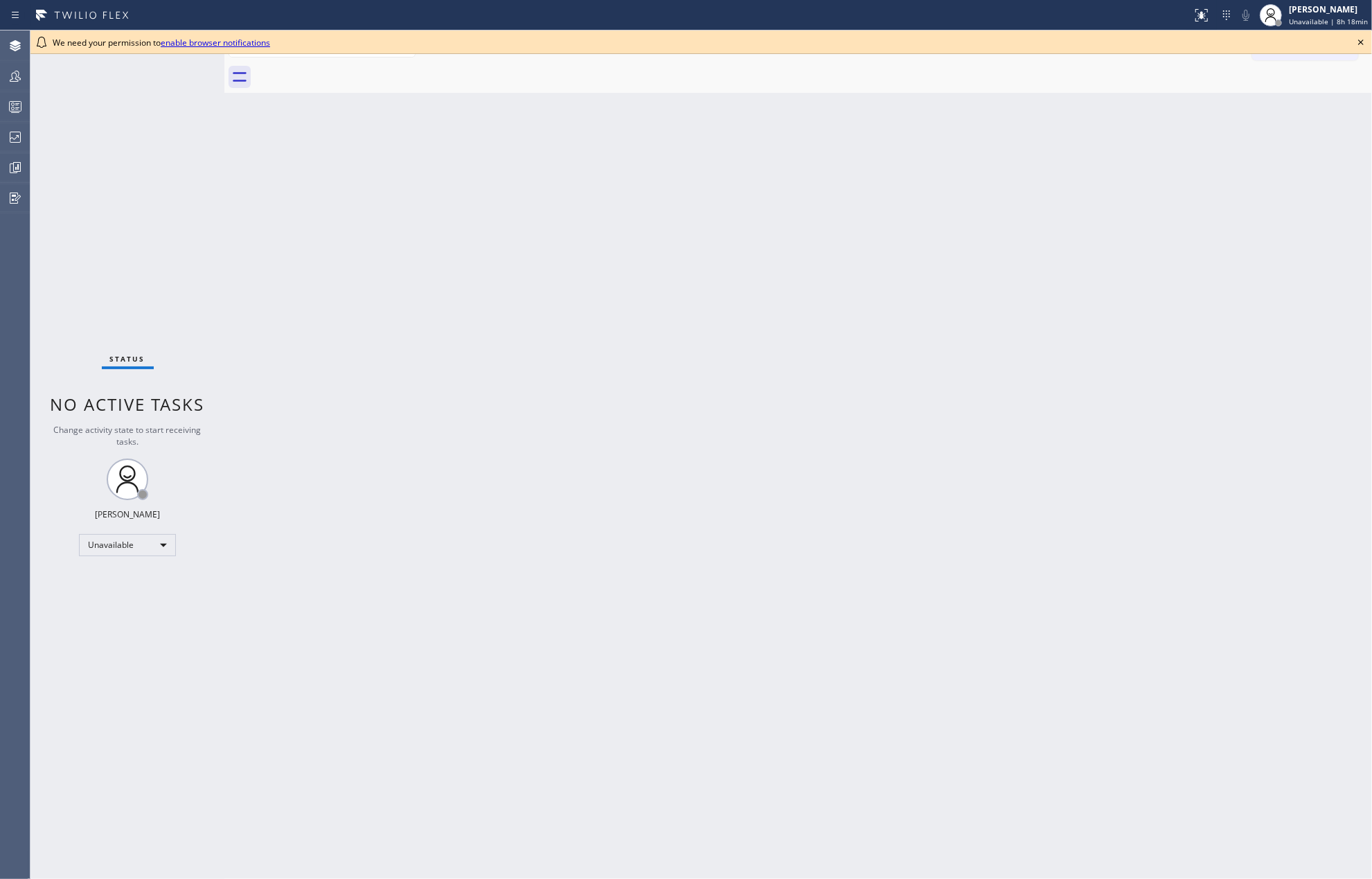
click at [1364, 38] on icon at bounding box center [1361, 42] width 16 height 16
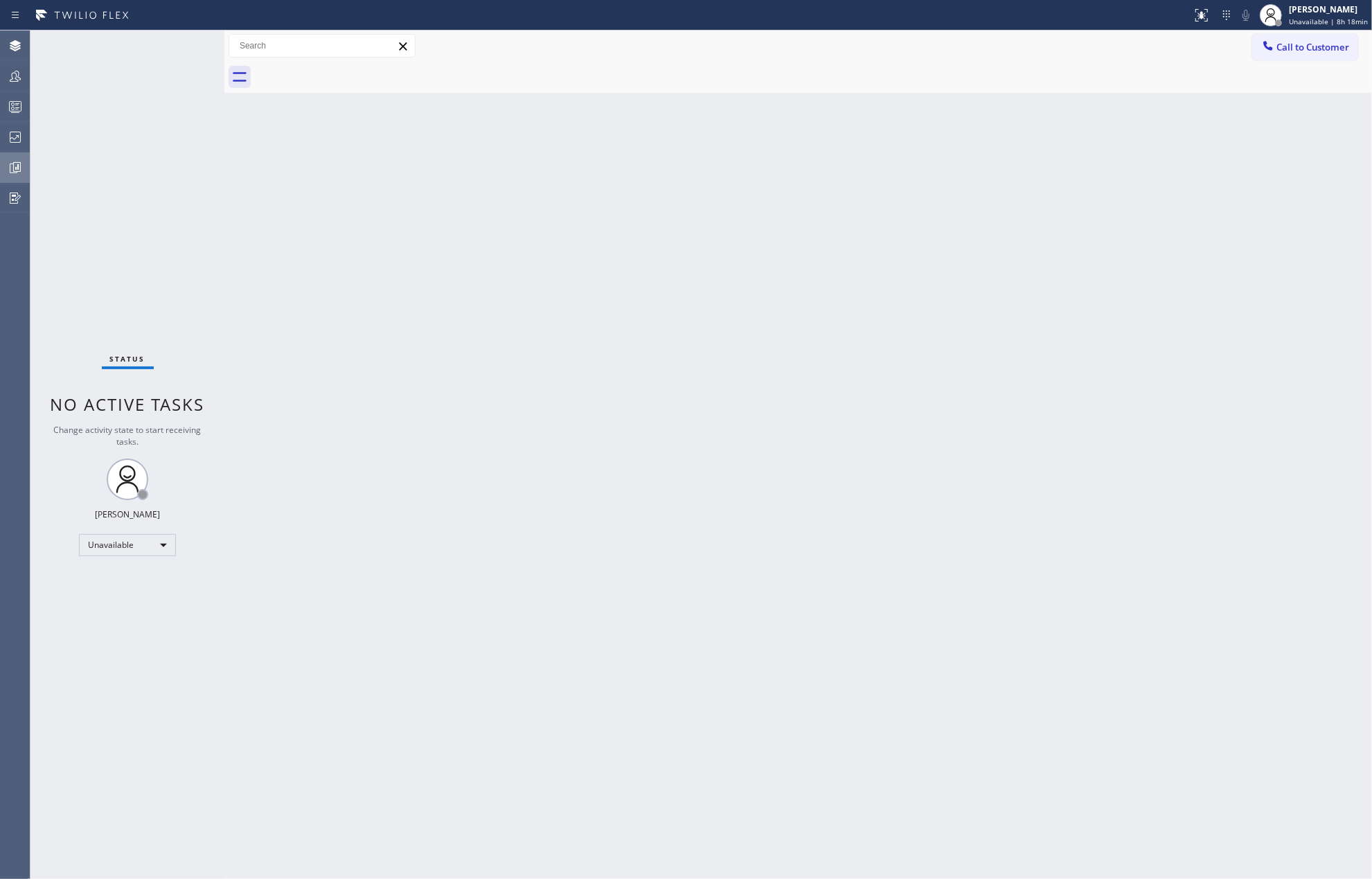
click at [7, 170] on icon at bounding box center [15, 167] width 16 height 16
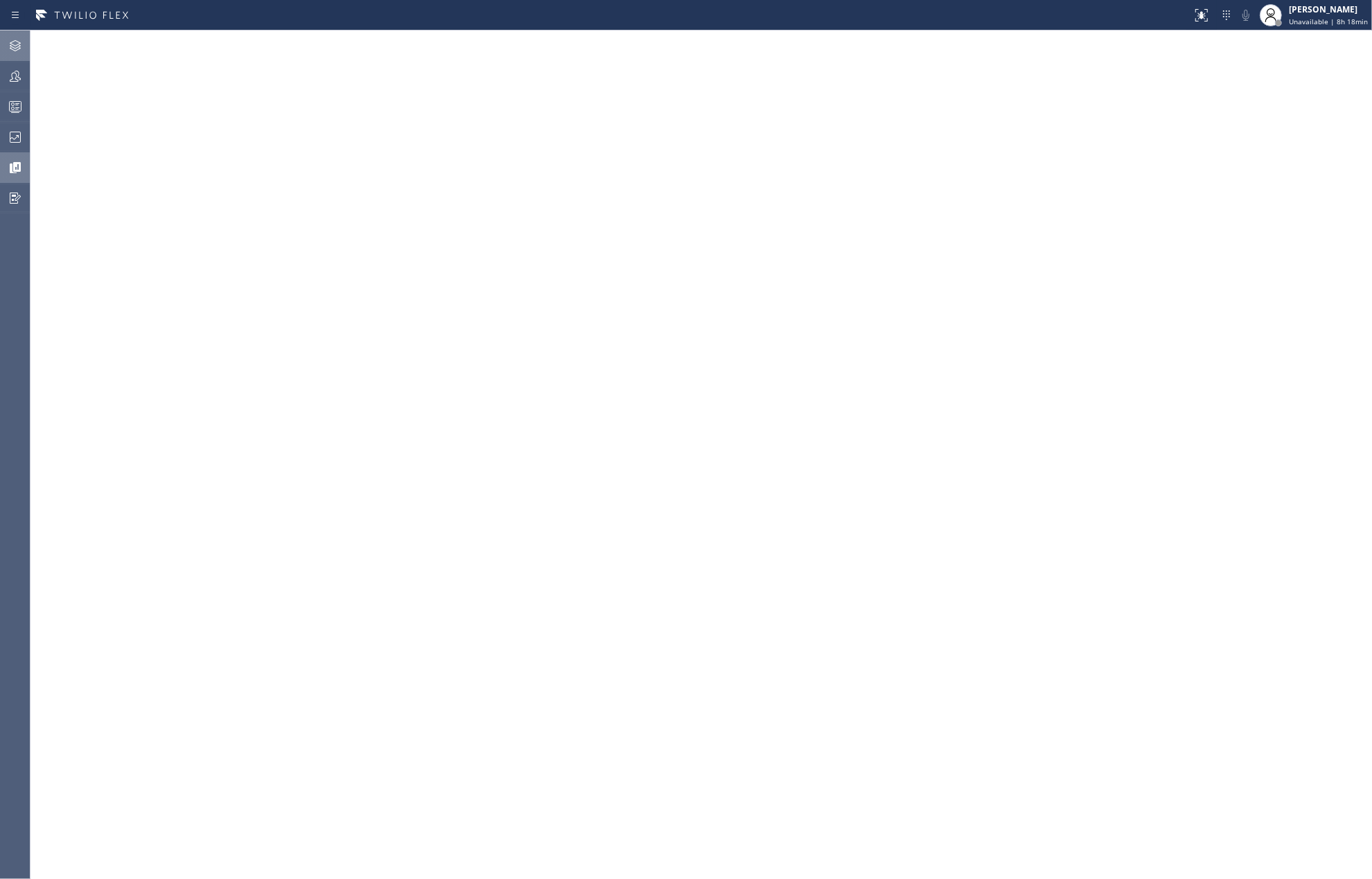
click at [12, 43] on icon at bounding box center [15, 45] width 16 height 16
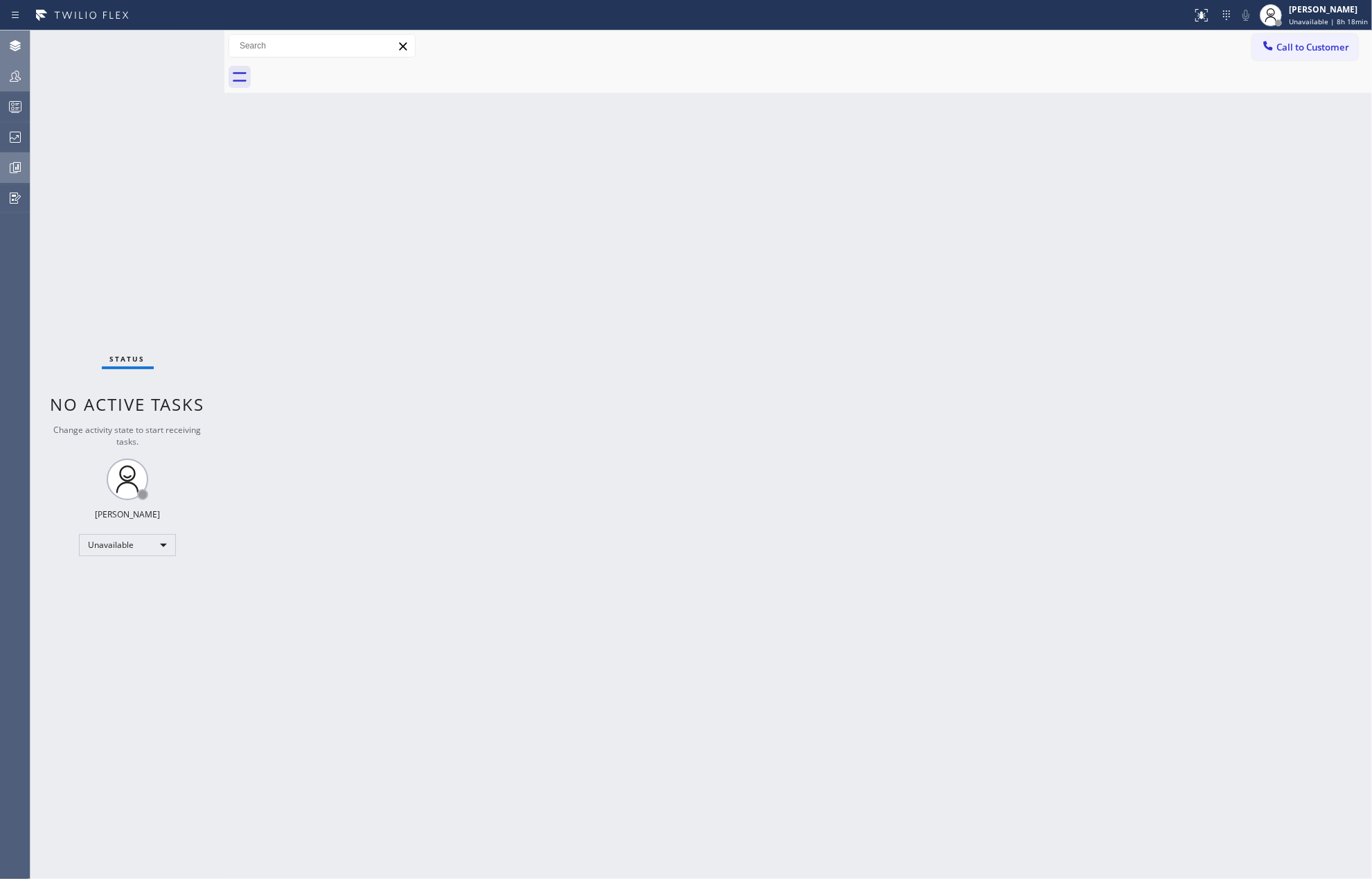
click at [14, 68] on icon at bounding box center [15, 76] width 16 height 16
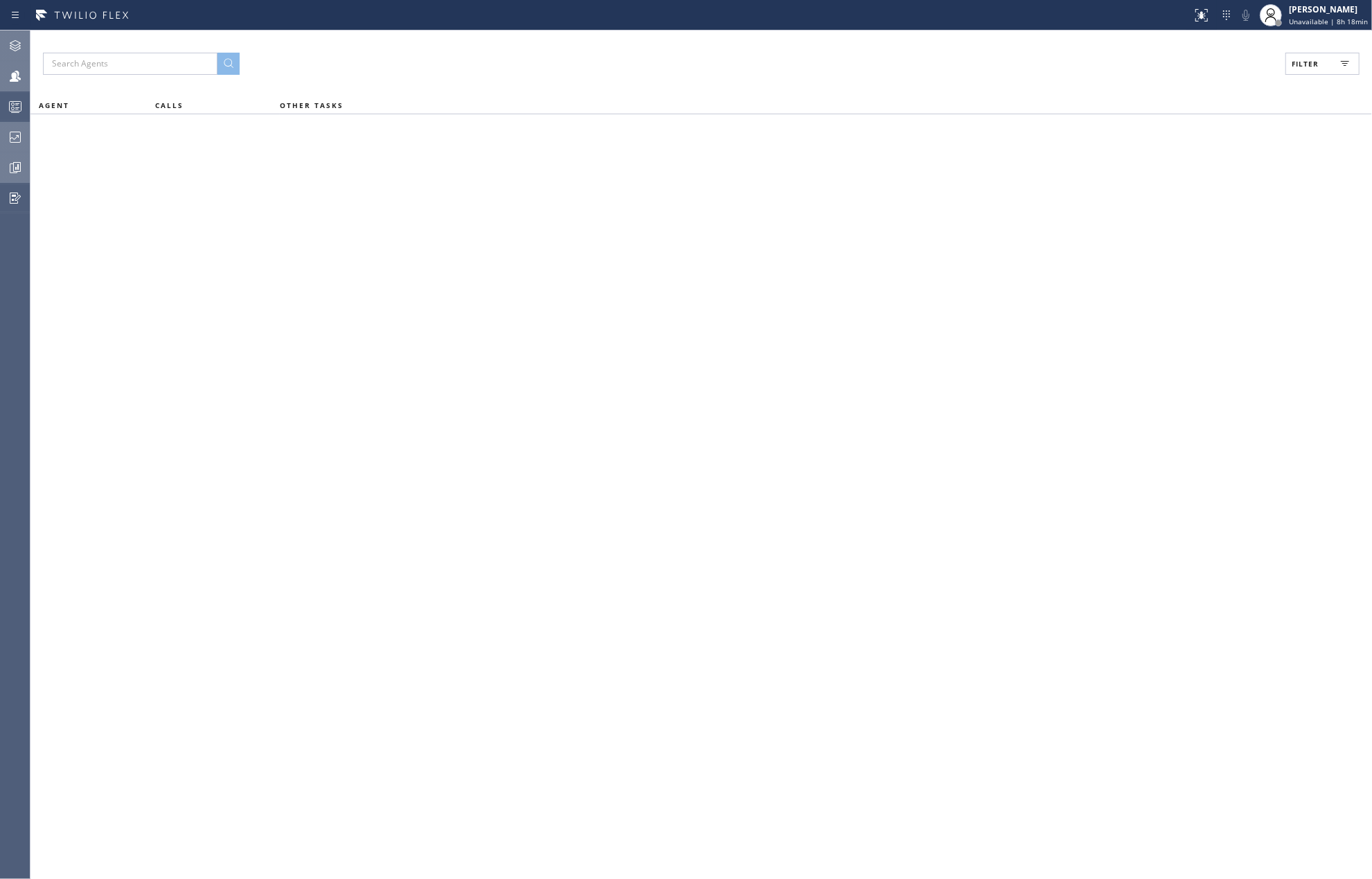
click at [18, 136] on icon at bounding box center [16, 137] width 11 height 11
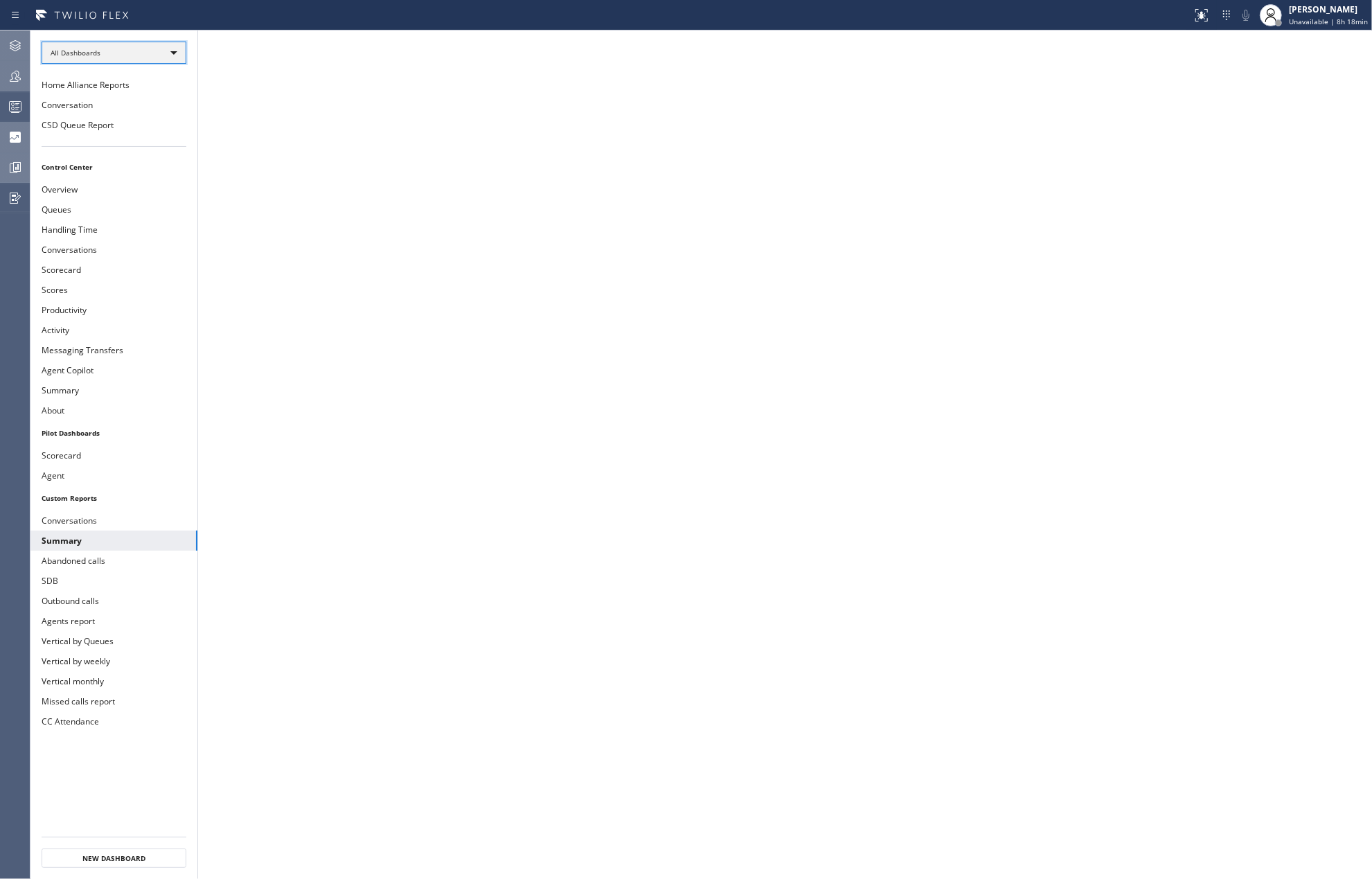
click at [178, 48] on div "All Dashboards" at bounding box center [114, 53] width 145 height 22
click at [126, 70] on li "All Dashboards" at bounding box center [112, 72] width 141 height 16
click at [80, 121] on button "CSD Queue Report" at bounding box center [114, 125] width 167 height 20
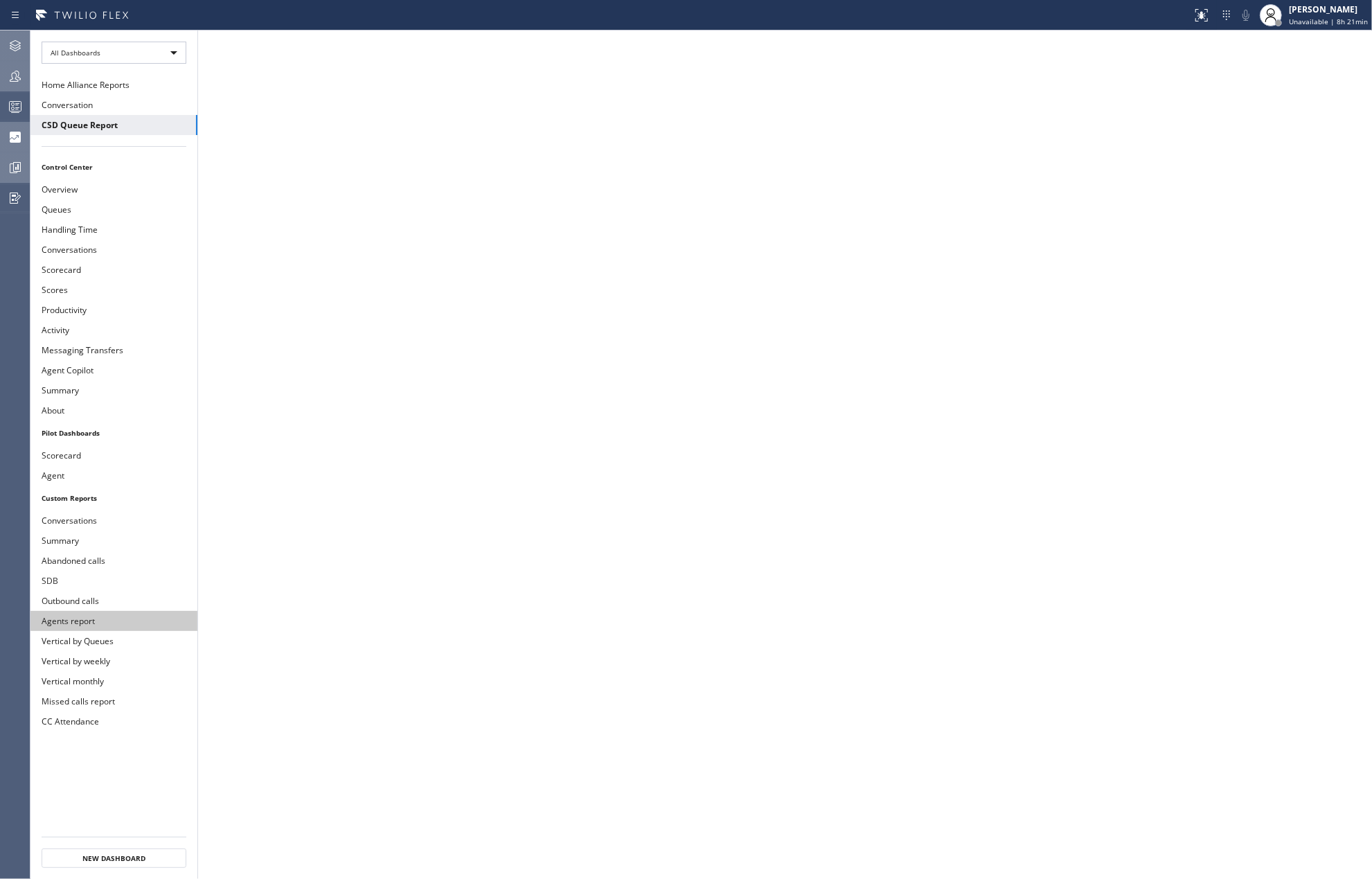
click at [105, 626] on button "Agents report" at bounding box center [114, 621] width 167 height 20
click at [129, 646] on button "Vertical by Queues" at bounding box center [114, 641] width 167 height 20
click at [11, 165] on icon at bounding box center [15, 167] width 16 height 16
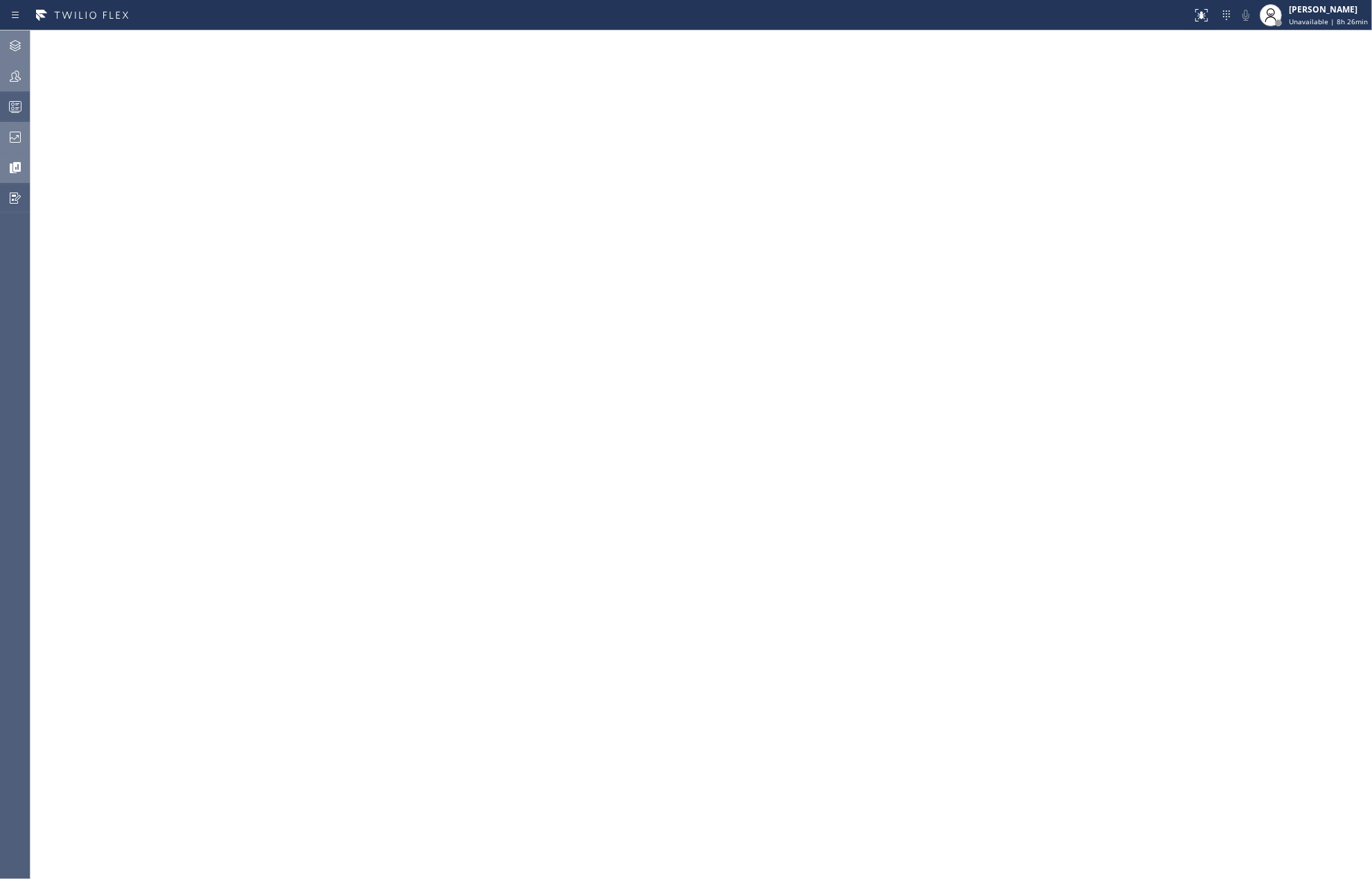
click at [9, 169] on icon at bounding box center [15, 167] width 16 height 16
click at [16, 140] on icon at bounding box center [15, 136] width 16 height 16
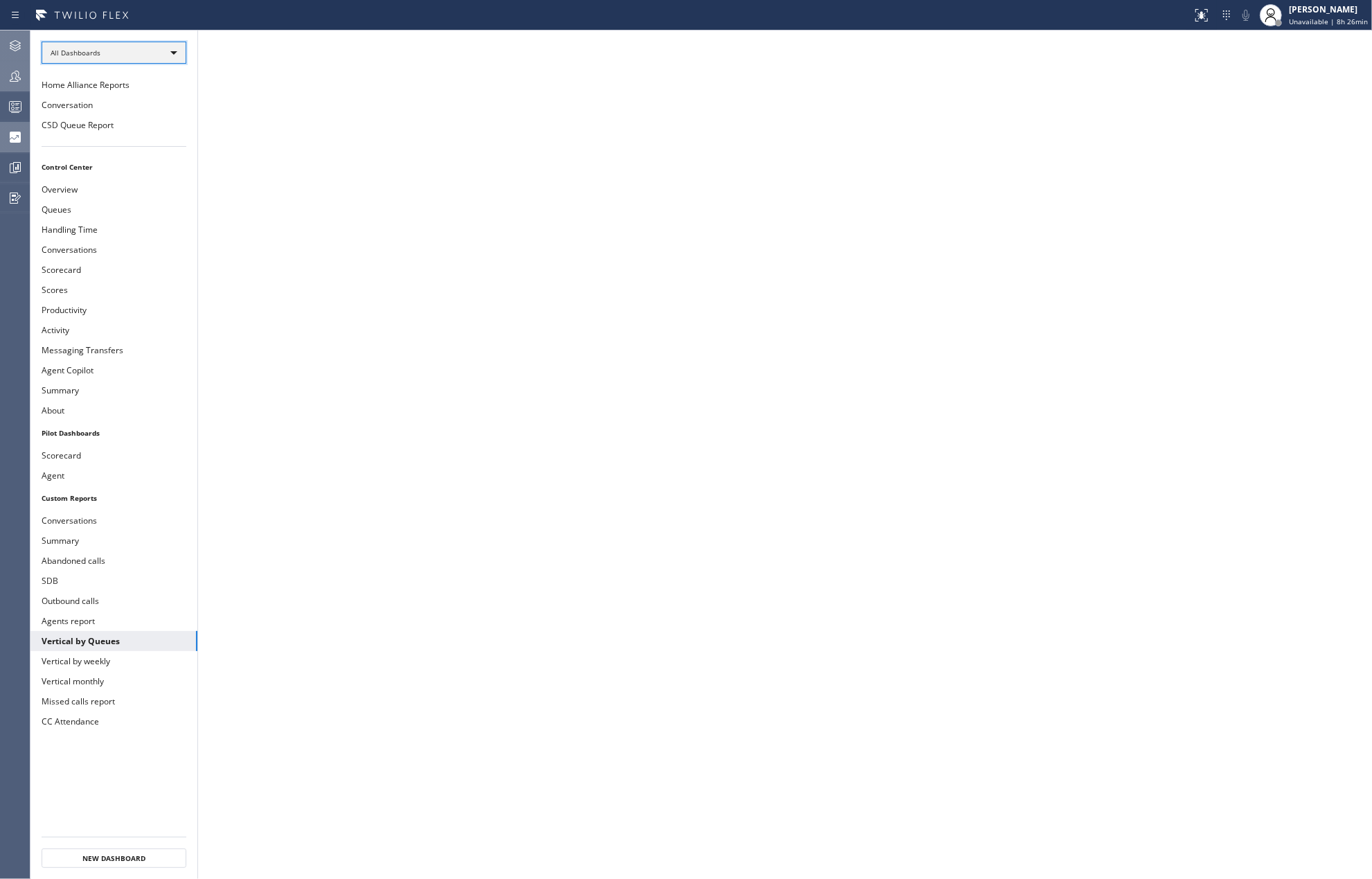
click at [120, 45] on div "All Dashboards" at bounding box center [114, 53] width 145 height 22
click at [108, 62] on div at bounding box center [686, 440] width 1372 height 879
click at [111, 50] on div "All Dashboards" at bounding box center [114, 53] width 145 height 22
click at [148, 194] on div at bounding box center [686, 440] width 1372 height 879
click at [81, 622] on button "Agents report" at bounding box center [114, 621] width 167 height 20
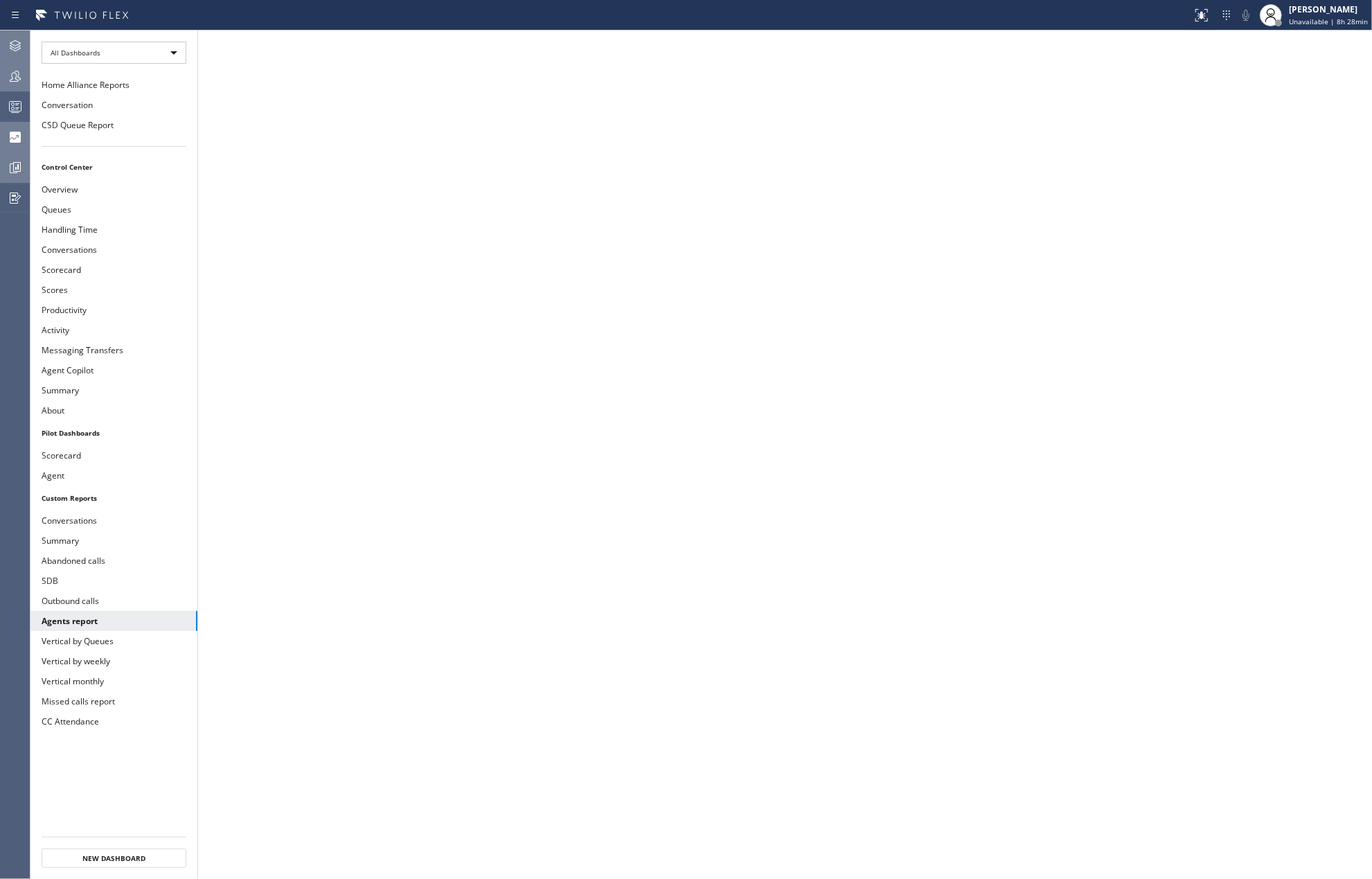
click at [17, 175] on icon at bounding box center [15, 167] width 16 height 16
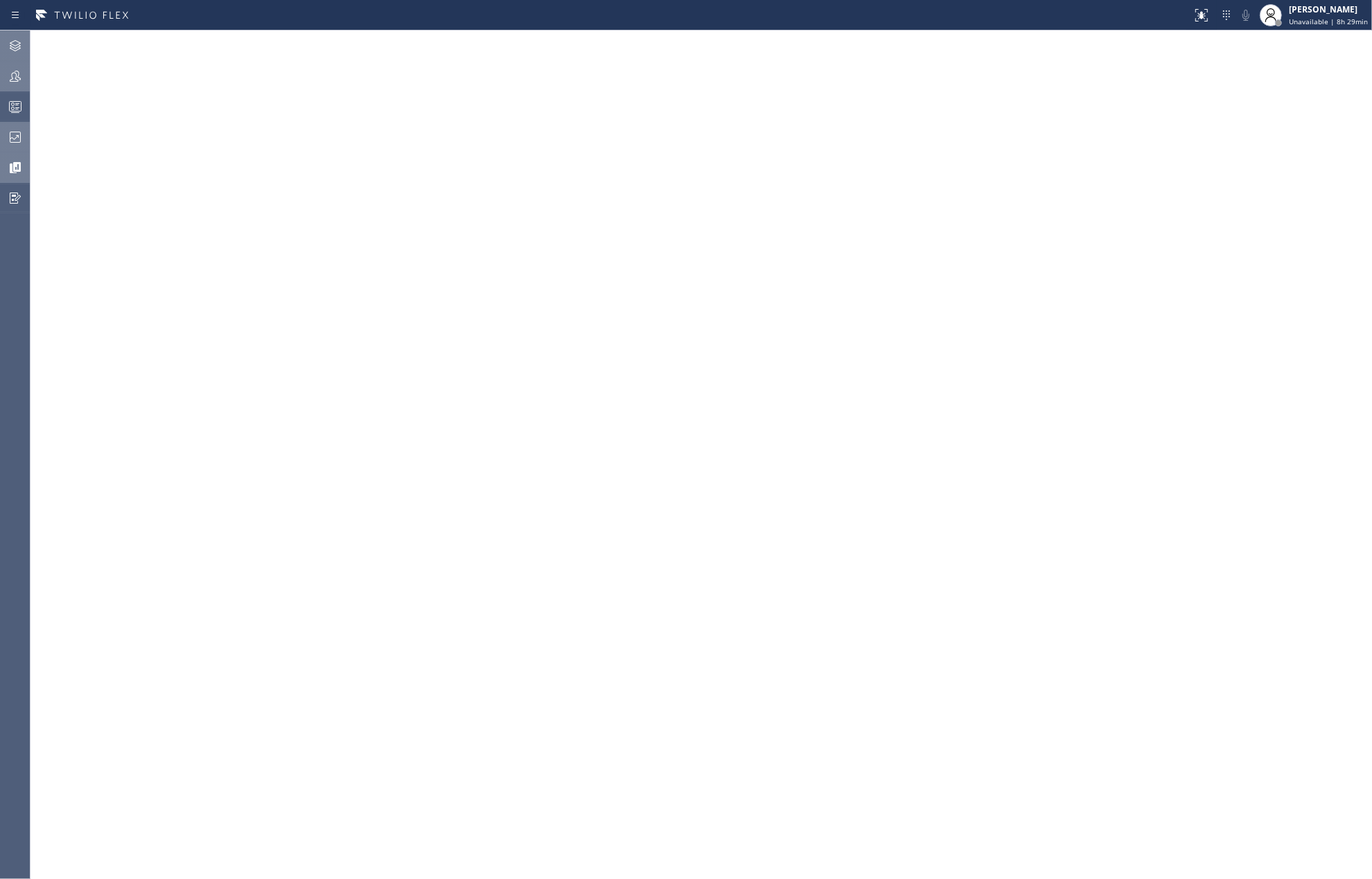
click at [898, 25] on div at bounding box center [596, 15] width 1181 height 22
click at [17, 158] on div at bounding box center [15, 168] width 31 height 28
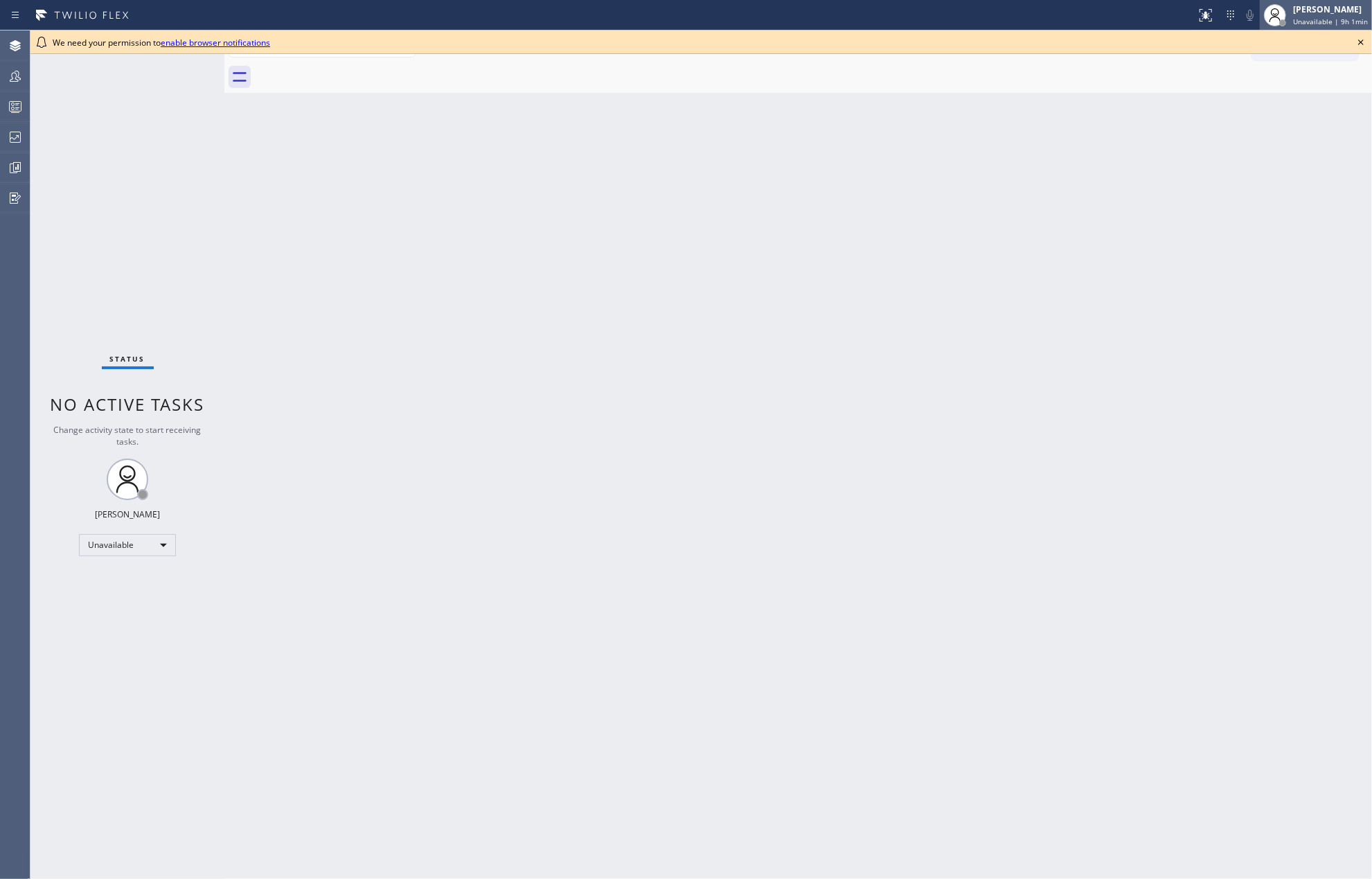
click at [1276, 13] on icon at bounding box center [1275, 15] width 16 height 16
click at [1265, 50] on button "Offline" at bounding box center [1302, 55] width 138 height 18
click at [1327, 15] on div "[PERSON_NAME] Unavailable | 9h 1min" at bounding box center [1331, 15] width 82 height 24
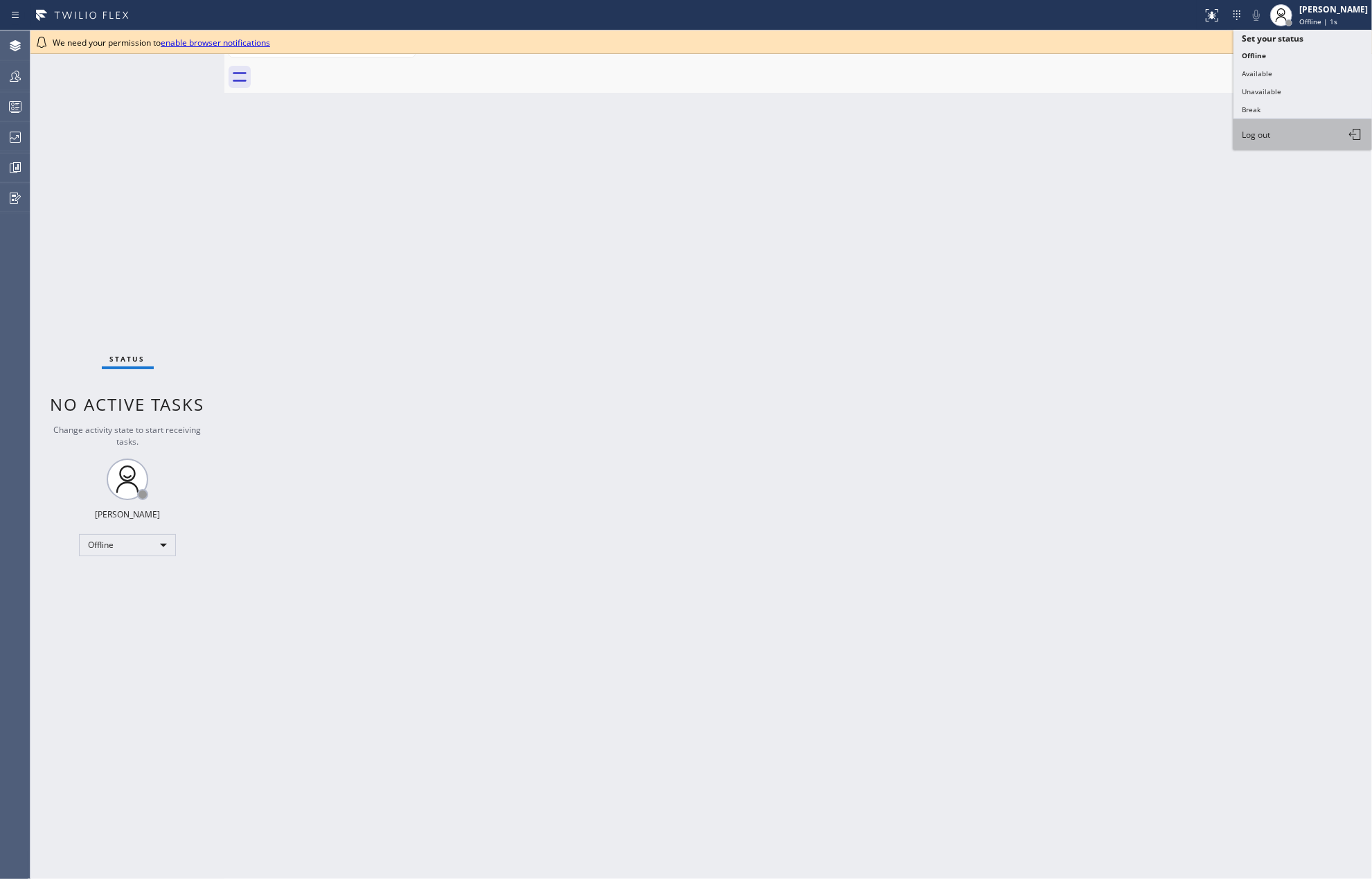
click at [1266, 129] on span "Log out" at bounding box center [1256, 134] width 28 height 12
